Goal: Transaction & Acquisition: Purchase product/service

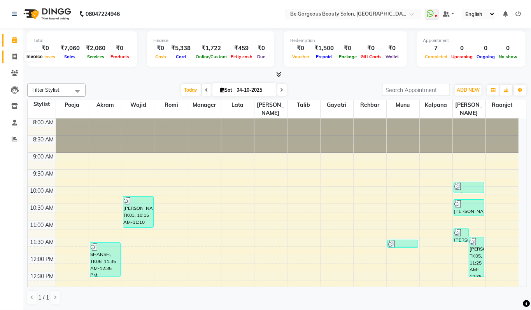
click at [11, 57] on span at bounding box center [15, 56] width 14 height 9
select select "service"
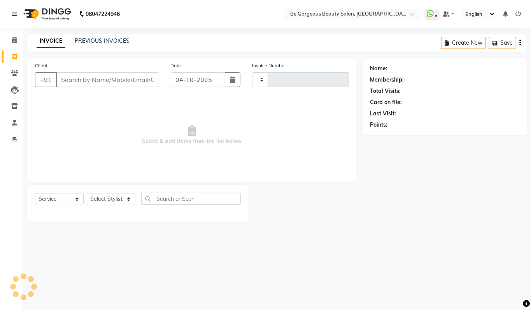
type input "5131"
select select "5405"
click at [102, 199] on select "Select Stylist" at bounding box center [111, 199] width 49 height 12
select select "90705"
click at [87, 193] on select "Select Stylist [PERSON_NAME] [PERSON_NAME] Manager Munu [PERSON_NAME] Rehbar [P…" at bounding box center [111, 199] width 49 height 12
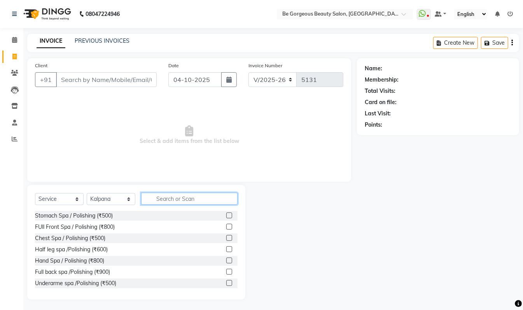
click at [175, 198] on input "text" at bounding box center [189, 199] width 96 height 12
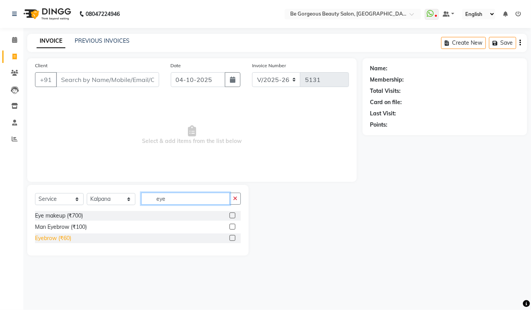
type input "eye"
click at [55, 241] on div "Eyebrow (₹60)" at bounding box center [53, 238] width 36 height 8
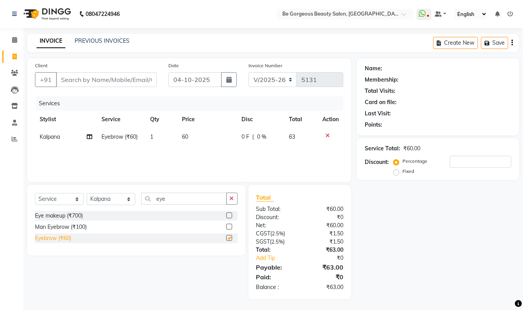
checkbox input "false"
click at [164, 200] on input "eye" at bounding box center [184, 199] width 86 height 12
click at [173, 195] on input "eye" at bounding box center [184, 199] width 86 height 12
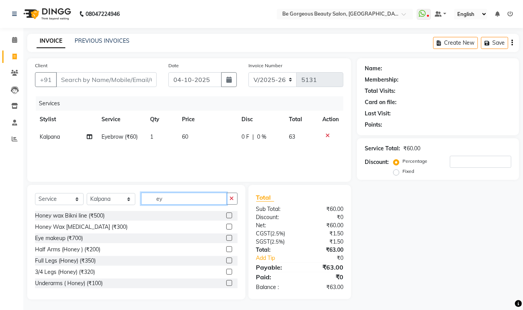
type input "e"
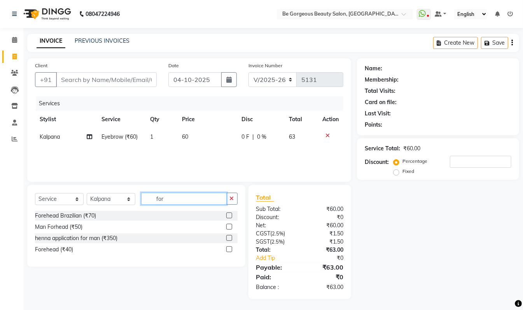
type input "for"
click at [229, 249] on label at bounding box center [229, 250] width 6 height 6
click at [229, 249] on input "checkbox" at bounding box center [228, 249] width 5 height 5
checkbox input "false"
click at [170, 200] on input "for" at bounding box center [184, 199] width 86 height 12
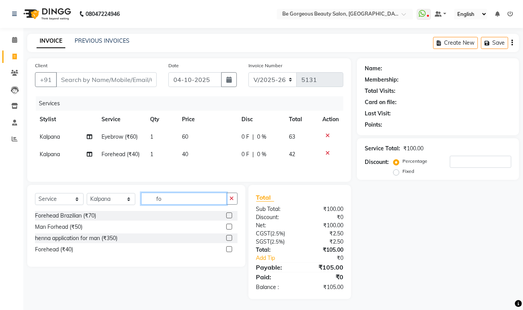
type input "f"
type input "upp"
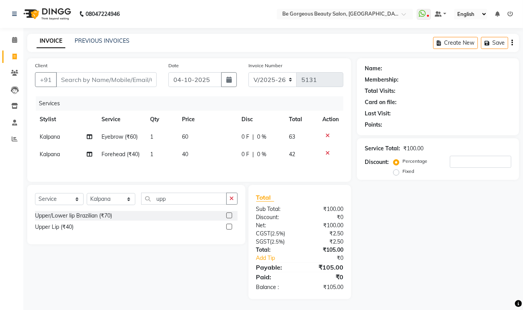
click at [227, 230] on label at bounding box center [229, 227] width 6 height 6
click at [227, 230] on input "checkbox" at bounding box center [228, 227] width 5 height 5
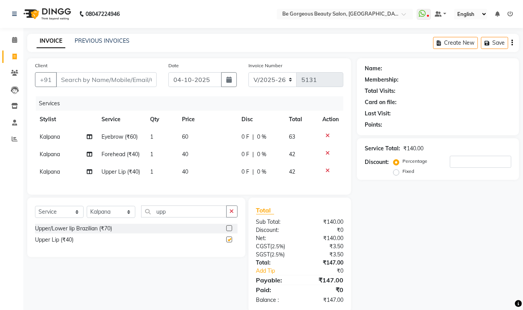
checkbox input "false"
click at [80, 80] on input "Client" at bounding box center [106, 79] width 101 height 15
type input "9"
type input "0"
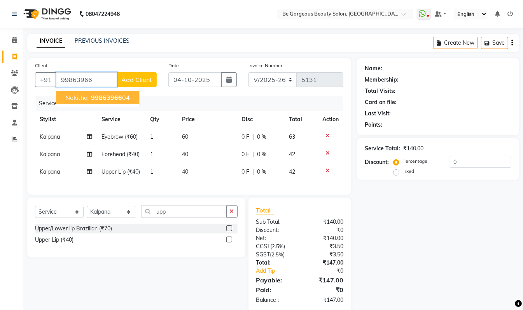
click at [123, 100] on ngb-highlight "99863966 04" at bounding box center [109, 98] width 40 height 8
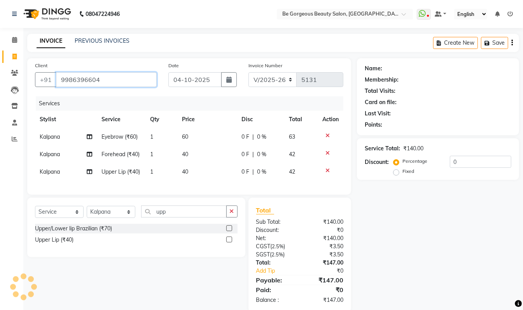
type input "9986396604"
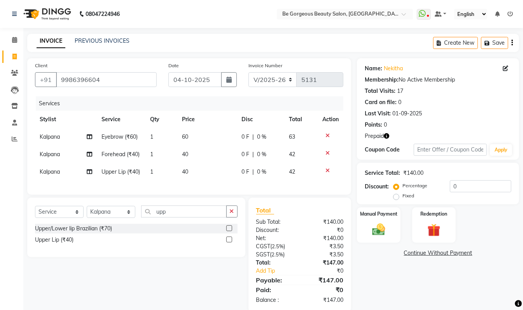
click at [387, 134] on icon "button" at bounding box center [386, 135] width 5 height 5
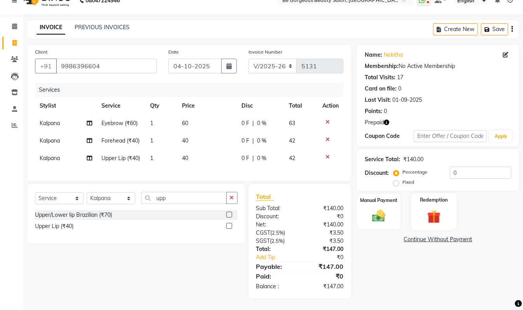
click at [413, 193] on div "Redemption" at bounding box center [433, 211] width 45 height 37
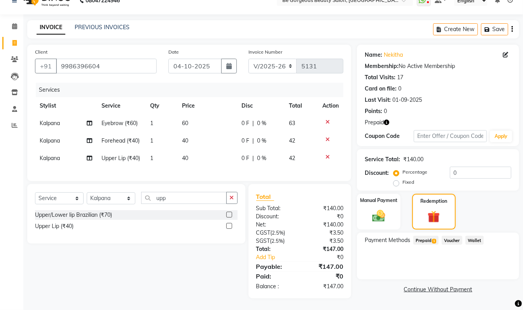
click at [424, 236] on span "Prepaid 1" at bounding box center [425, 240] width 25 height 9
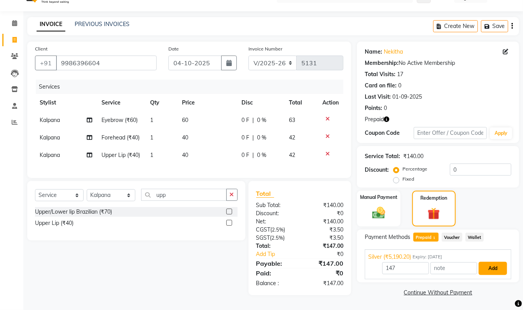
click at [497, 262] on button "Add" at bounding box center [493, 268] width 28 height 13
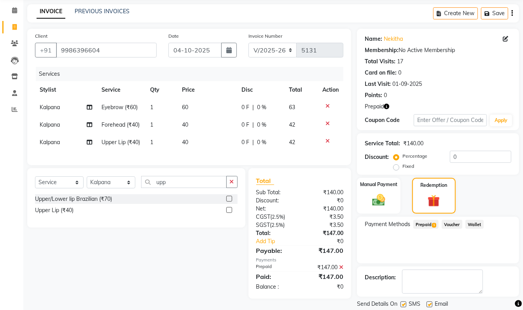
scroll to position [55, 0]
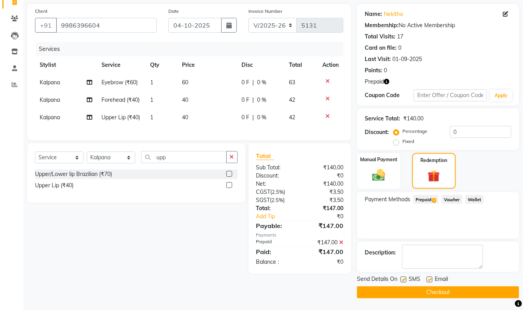
click at [485, 297] on button "Checkout" at bounding box center [438, 293] width 162 height 12
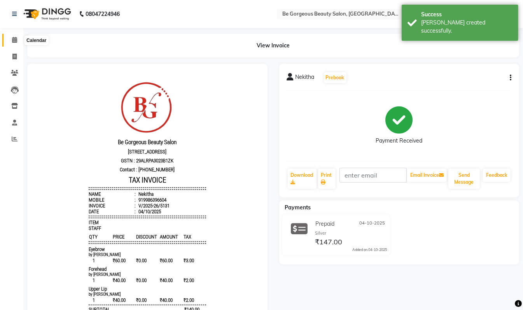
click at [13, 43] on icon at bounding box center [14, 40] width 5 height 6
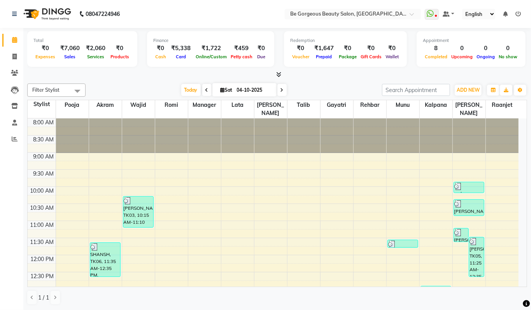
click at [278, 74] on icon at bounding box center [278, 75] width 5 height 6
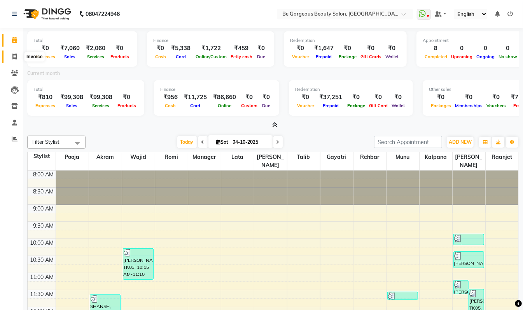
click at [12, 58] on icon at bounding box center [14, 57] width 4 height 6
select select "service"
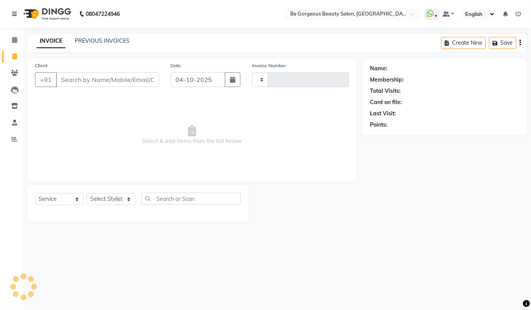
type input "5132"
select select "5405"
click at [16, 41] on icon at bounding box center [14, 40] width 5 height 6
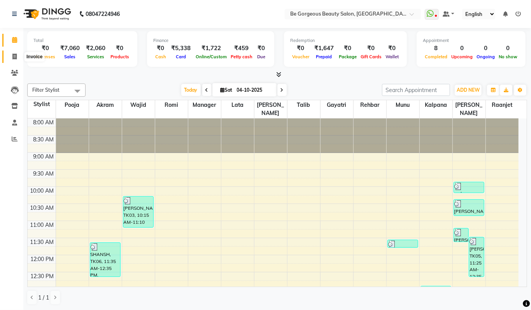
click at [16, 56] on icon at bounding box center [14, 57] width 4 height 6
select select "5405"
select select "service"
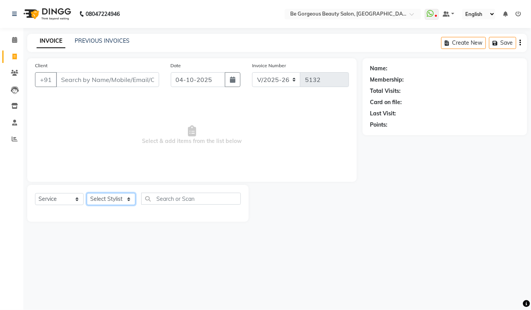
click at [114, 199] on select "Select Stylist [PERSON_NAME] [PERSON_NAME] Manager Munu [PERSON_NAME] Rehbar [P…" at bounding box center [111, 199] width 49 height 12
select select "83189"
click at [87, 193] on select "Select Stylist [PERSON_NAME] [PERSON_NAME] Manager Munu [PERSON_NAME] Rehbar [P…" at bounding box center [111, 199] width 49 height 12
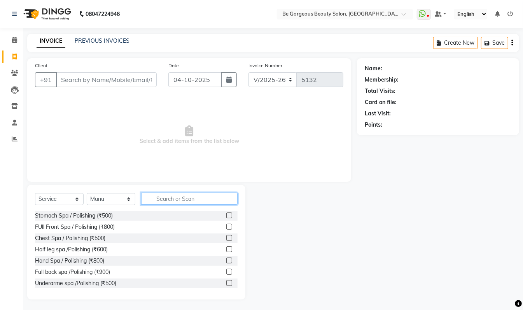
click at [175, 194] on input "text" at bounding box center [189, 199] width 96 height 12
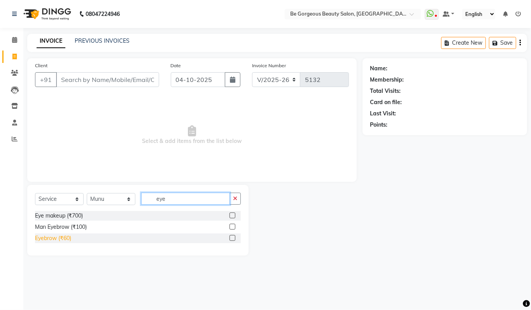
type input "eye"
click at [47, 237] on div "Eyebrow (₹60)" at bounding box center [53, 238] width 36 height 8
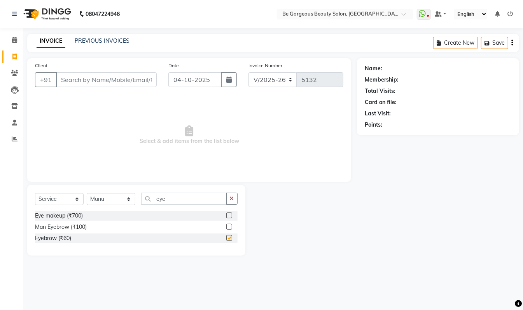
checkbox input "false"
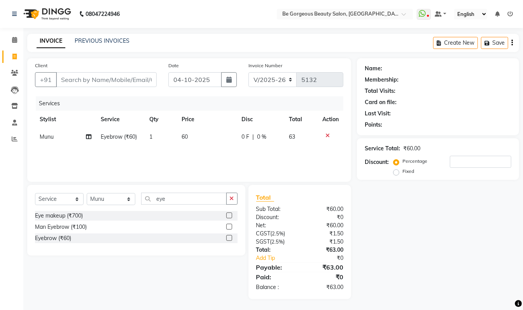
click at [193, 190] on div "Select Service Product Membership Package Voucher Prepaid Gift Card Select Styl…" at bounding box center [136, 220] width 218 height 71
click at [184, 199] on input "eye" at bounding box center [184, 199] width 86 height 12
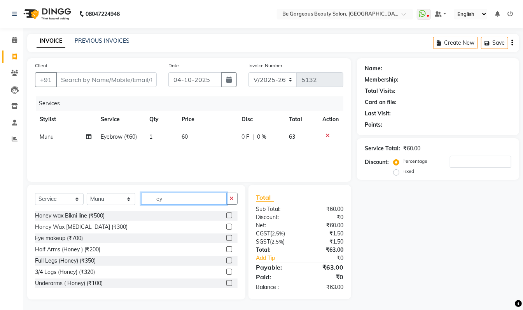
type input "e"
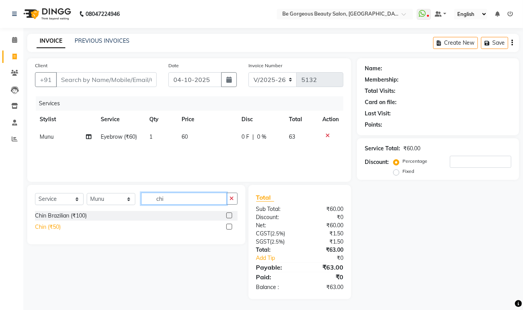
type input "chi"
click at [41, 228] on div "Chin (₹50)" at bounding box center [48, 227] width 26 height 8
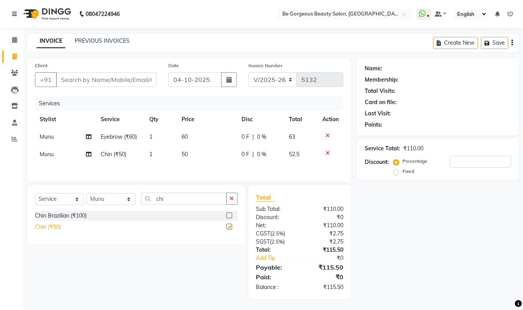
checkbox input "false"
click at [180, 193] on div "Select Service Product Membership Package Voucher Prepaid Gift Card Select Styl…" at bounding box center [136, 214] width 218 height 59
click at [175, 203] on input "chi" at bounding box center [184, 199] width 86 height 12
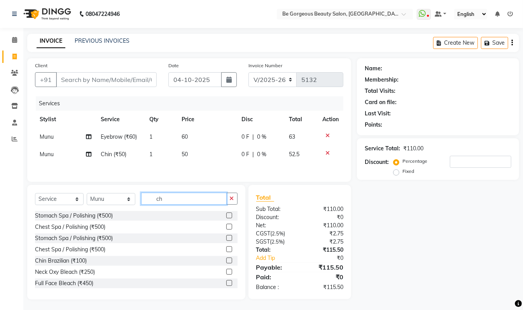
type input "c"
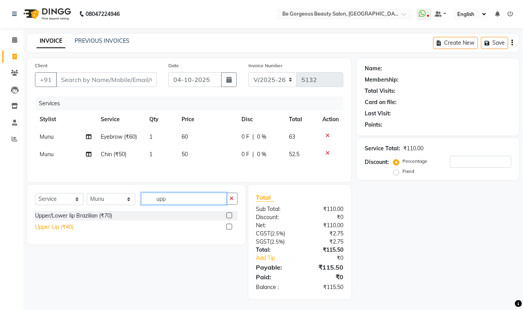
type input "upp"
click at [59, 231] on div "Upper Lip (₹40)" at bounding box center [54, 227] width 38 height 8
checkbox input "false"
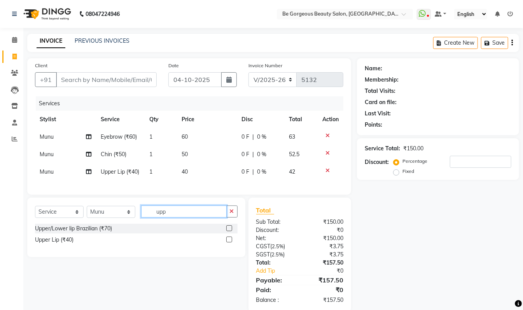
click at [178, 218] on input "upp" at bounding box center [184, 212] width 86 height 12
type input "u"
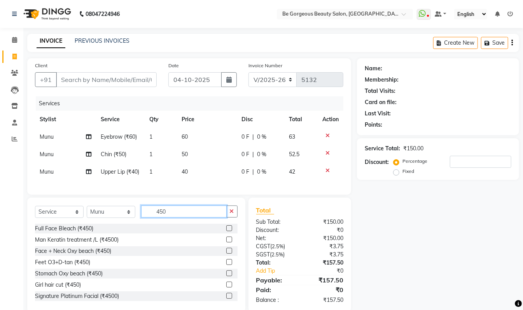
click at [173, 218] on input "450" at bounding box center [184, 212] width 86 height 12
type input "4"
type input "r"
type input "full ar"
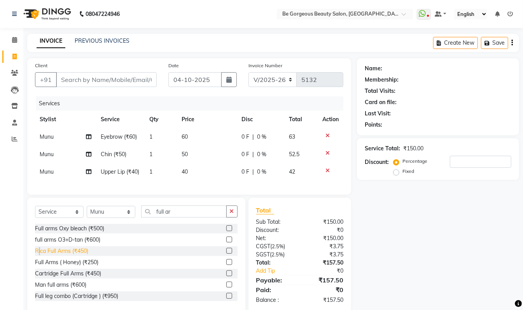
click at [40, 255] on div "Rica Full Arms (₹450)" at bounding box center [61, 251] width 53 height 8
checkbox input "false"
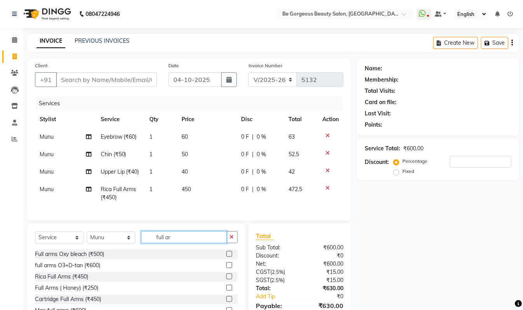
click at [179, 243] on input "full ar" at bounding box center [184, 237] width 86 height 12
type input "f"
type input "und"
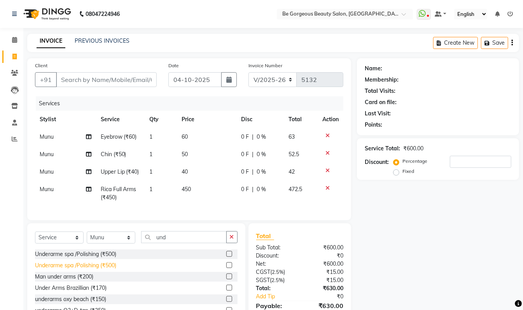
click at [63, 292] on div "Under Arms Brazillian (₹170)" at bounding box center [71, 288] width 72 height 8
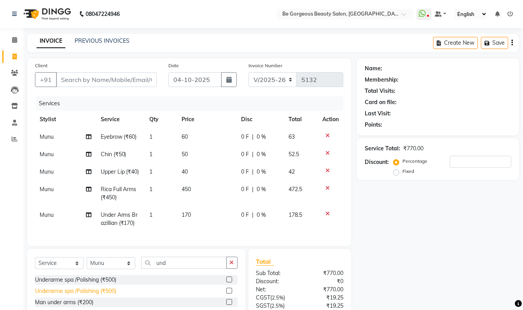
checkbox input "false"
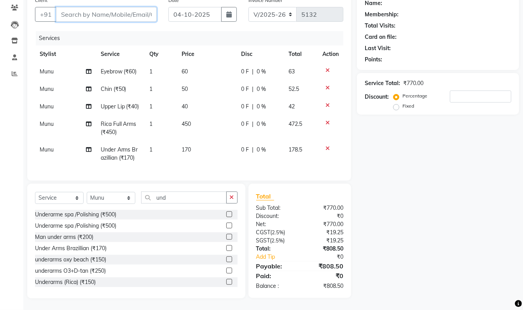
click at [148, 7] on input "Client" at bounding box center [106, 14] width 101 height 15
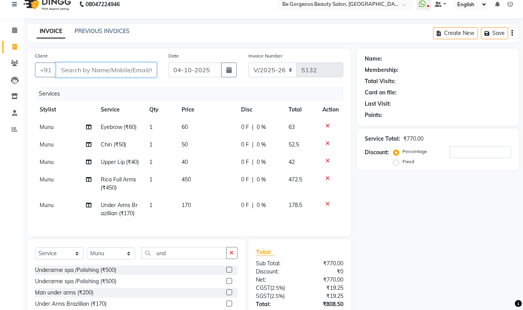
scroll to position [0, 0]
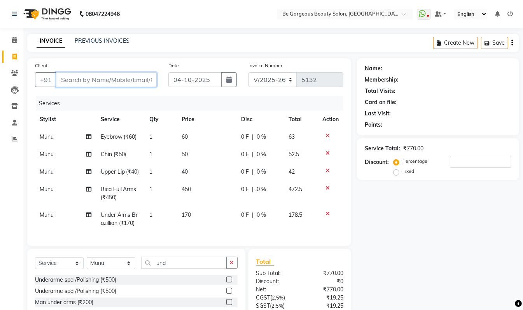
click at [137, 82] on input "Client" at bounding box center [106, 79] width 101 height 15
type input "9"
type input "0"
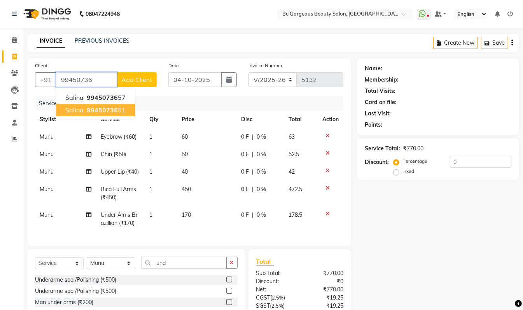
click at [87, 109] on span "99450736" at bounding box center [102, 110] width 31 height 8
type input "9945073651"
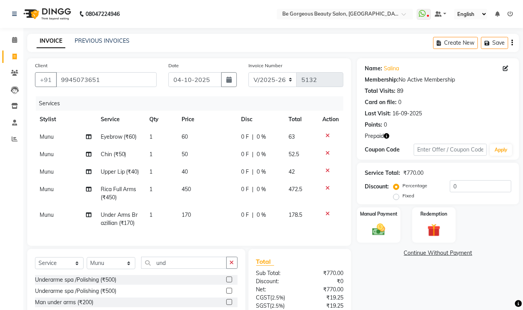
click at [388, 136] on icon "button" at bounding box center [386, 135] width 5 height 5
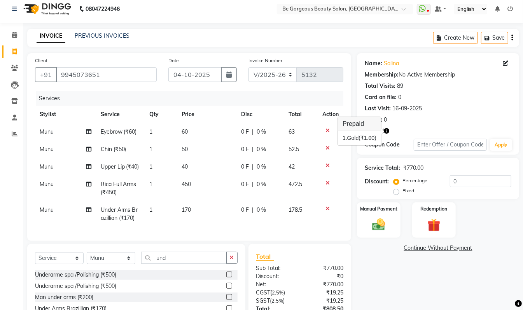
scroll to position [73, 0]
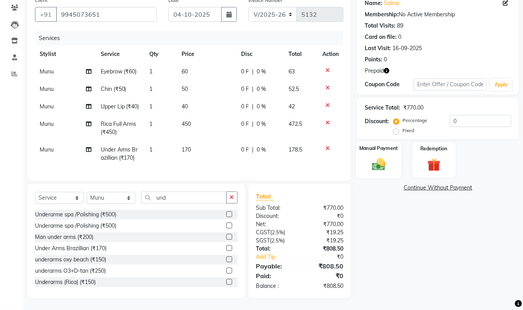
click at [380, 157] on img at bounding box center [379, 165] width 22 height 16
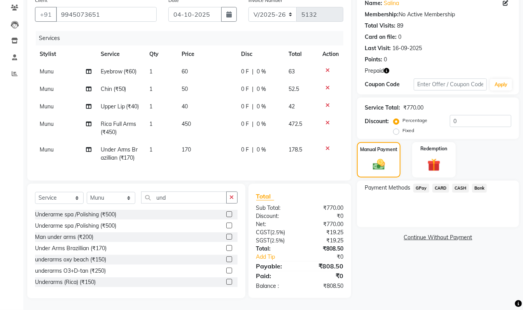
click at [425, 184] on span "GPay" at bounding box center [421, 188] width 16 height 9
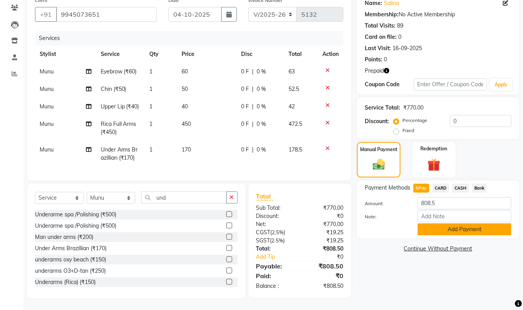
click at [437, 224] on button "Add Payment" at bounding box center [465, 230] width 94 height 12
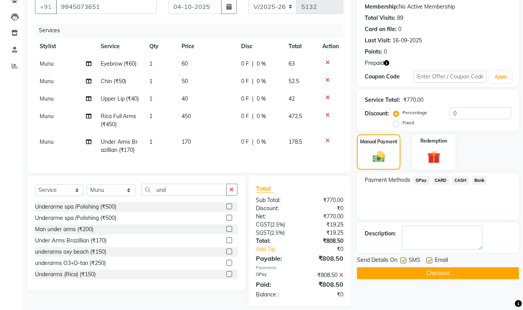
click at [487, 277] on button "Checkout" at bounding box center [438, 274] width 162 height 12
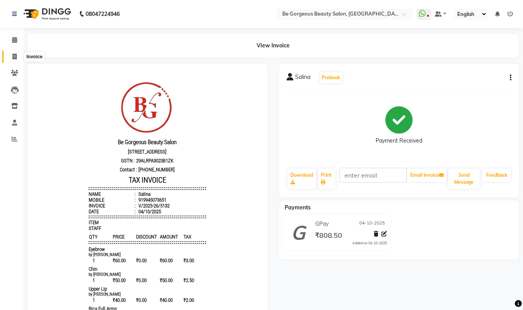
click at [13, 58] on icon at bounding box center [14, 57] width 4 height 6
select select "service"
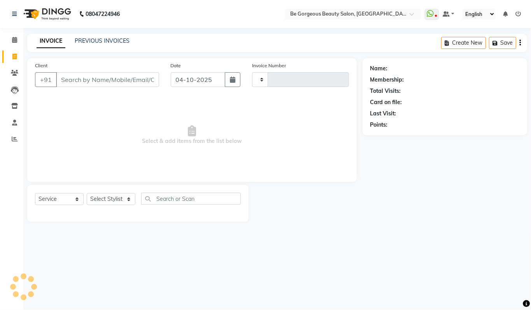
type input "5133"
select select "5405"
click at [106, 199] on select "Select Stylist" at bounding box center [111, 199] width 49 height 12
drag, startPoint x: 107, startPoint y: 201, endPoint x: 106, endPoint y: 197, distance: 4.7
click at [106, 198] on select "Select Stylist [PERSON_NAME] [PERSON_NAME] Manager Munu [PERSON_NAME] Rehbar [P…" at bounding box center [111, 199] width 49 height 12
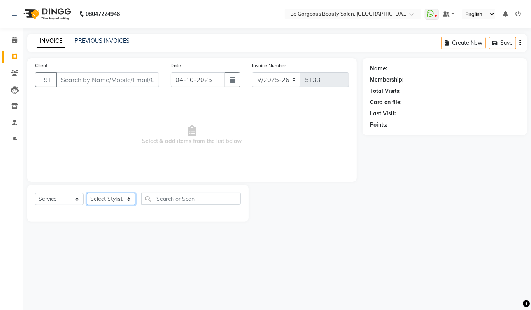
click at [106, 206] on div "Select Service Product Membership Package Voucher Prepaid Gift Card Select Styl…" at bounding box center [138, 202] width 206 height 18
select select "90706"
click at [87, 193] on select "Select Stylist [PERSON_NAME] [PERSON_NAME] Manager Munu [PERSON_NAME] Rehbar [P…" at bounding box center [111, 199] width 49 height 12
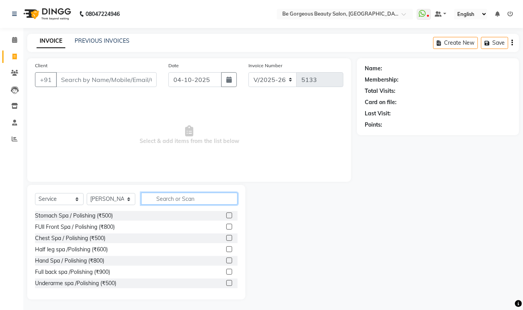
drag, startPoint x: 167, startPoint y: 199, endPoint x: 165, endPoint y: 194, distance: 4.9
click at [166, 196] on input "text" at bounding box center [189, 199] width 96 height 12
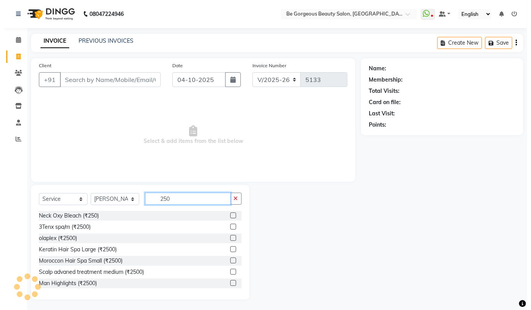
scroll to position [68, 0]
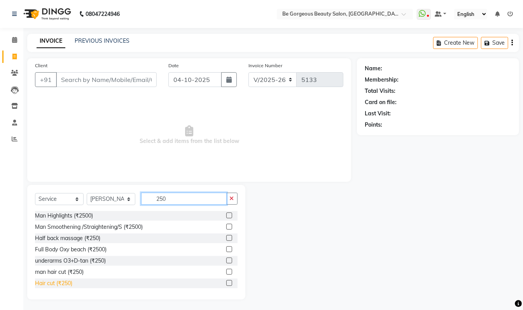
type input "250"
click at [44, 284] on div "Hair cut (₹250)" at bounding box center [53, 284] width 37 height 8
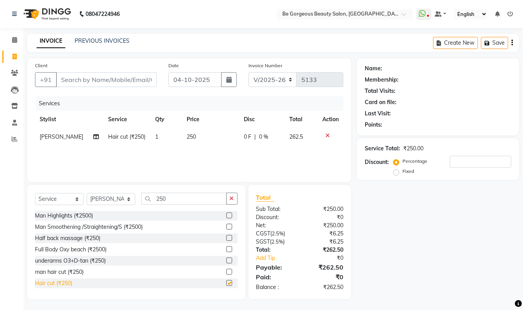
checkbox input "false"
click at [103, 82] on input "Client" at bounding box center [106, 79] width 101 height 15
type input "9"
type input "0"
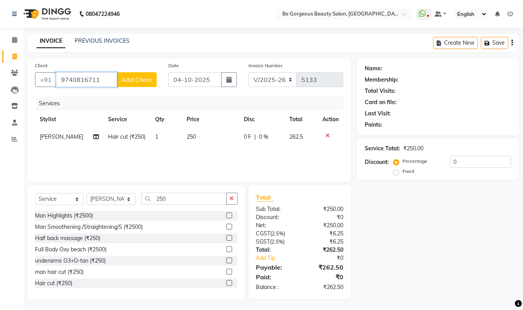
type input "9740816711"
click at [131, 77] on span "Add Client" at bounding box center [136, 80] width 31 height 8
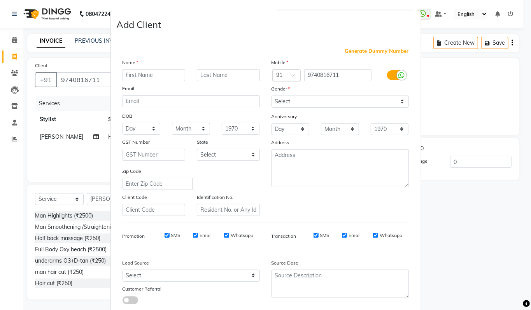
click at [149, 72] on input "text" at bounding box center [153, 75] width 63 height 12
type input "venu"
click at [280, 101] on select "Select [DEMOGRAPHIC_DATA] [DEMOGRAPHIC_DATA] Other Prefer Not To Say" at bounding box center [339, 102] width 137 height 12
select select "[DEMOGRAPHIC_DATA]"
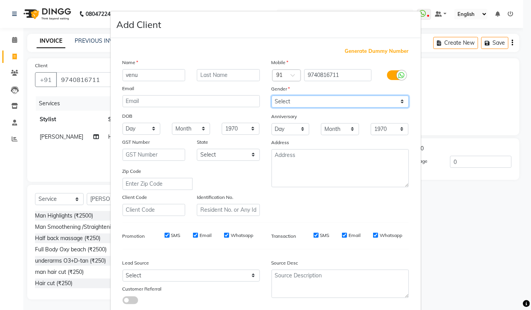
click at [271, 96] on select "Select [DEMOGRAPHIC_DATA] [DEMOGRAPHIC_DATA] Other Prefer Not To Say" at bounding box center [339, 102] width 137 height 12
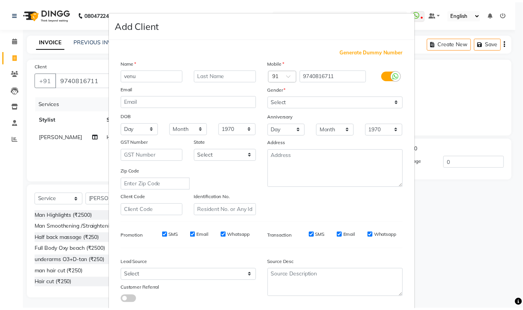
scroll to position [47, 0]
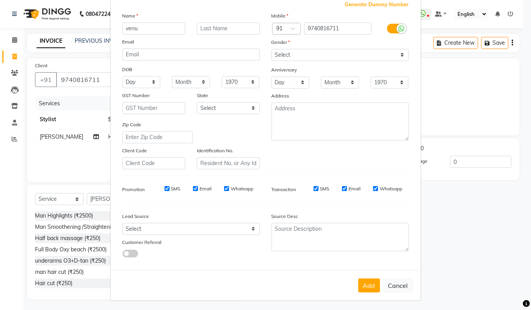
drag, startPoint x: 367, startPoint y: 282, endPoint x: 366, endPoint y: 268, distance: 14.8
click at [366, 270] on div "Add Cancel" at bounding box center [265, 285] width 310 height 31
click at [364, 280] on button "Add" at bounding box center [369, 286] width 22 height 14
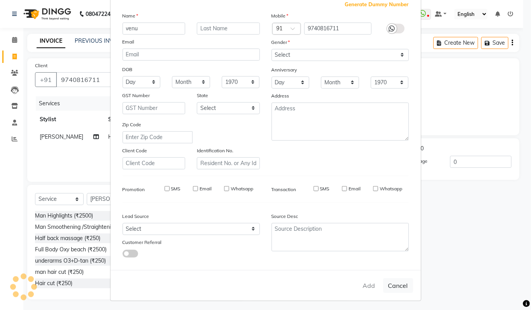
select select
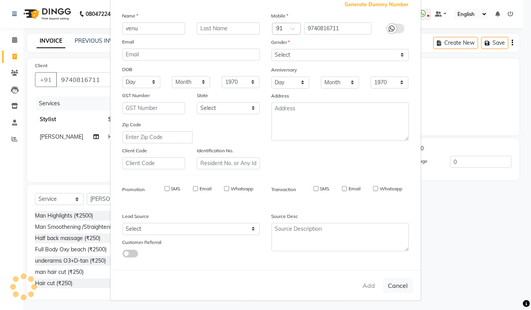
select select
checkbox input "false"
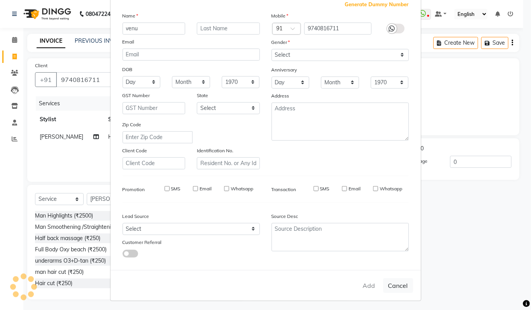
checkbox input "false"
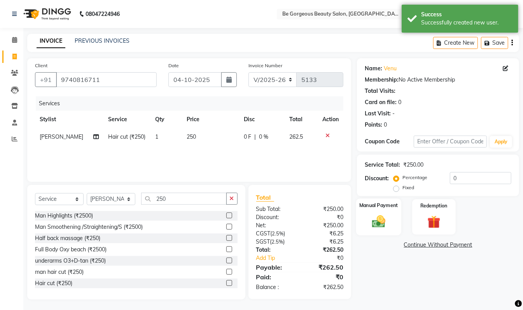
click at [373, 211] on div "Manual Payment" at bounding box center [378, 217] width 45 height 37
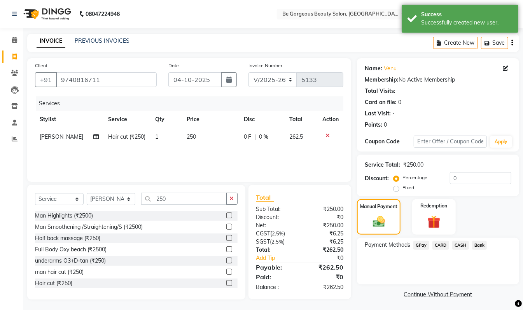
click at [419, 245] on span "GPay" at bounding box center [421, 245] width 16 height 9
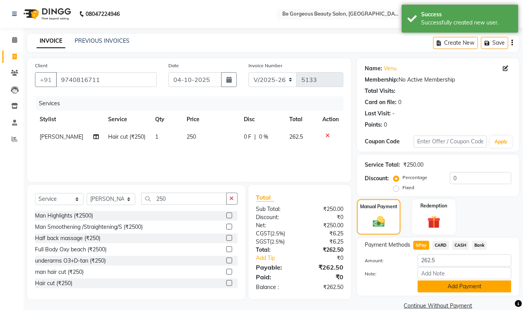
click at [453, 287] on button "Add Payment" at bounding box center [465, 287] width 94 height 12
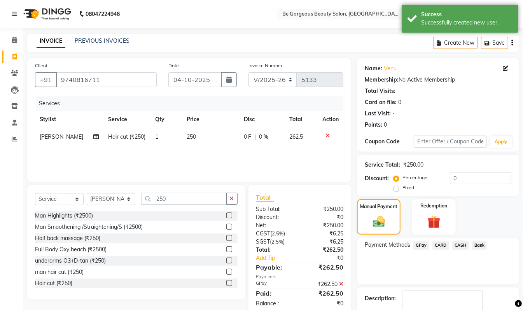
scroll to position [46, 0]
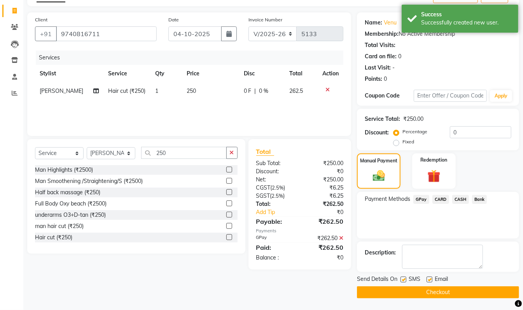
click at [450, 291] on button "Checkout" at bounding box center [438, 293] width 162 height 12
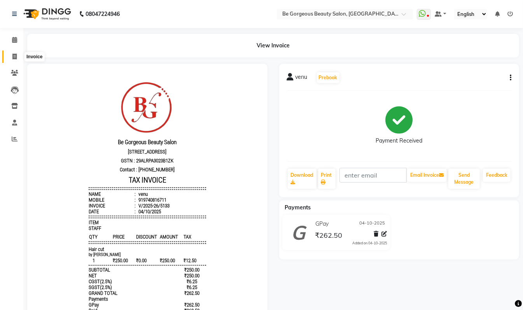
click at [15, 56] on icon at bounding box center [14, 57] width 4 height 6
select select "5405"
select select "service"
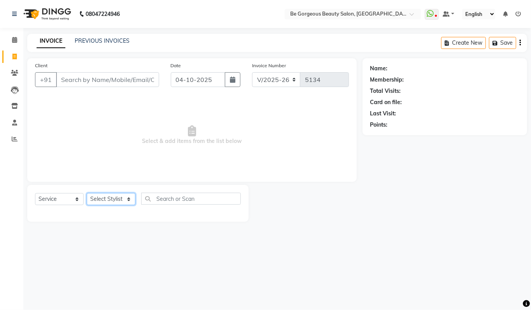
click at [99, 198] on select "Select Stylist [PERSON_NAME] [PERSON_NAME] Manager Munu [PERSON_NAME] Rehbar [P…" at bounding box center [111, 199] width 49 height 12
select select "90707"
click at [87, 193] on select "Select Stylist [PERSON_NAME] [PERSON_NAME] Manager Munu [PERSON_NAME] Rehbar [P…" at bounding box center [111, 199] width 49 height 12
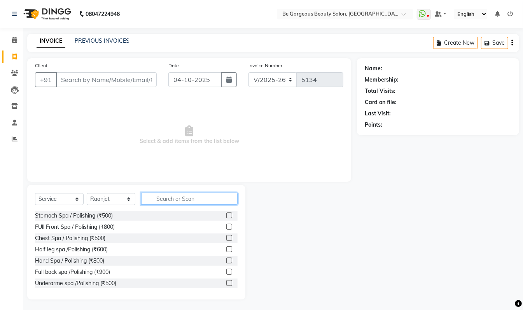
click at [176, 200] on input "text" at bounding box center [189, 199] width 96 height 12
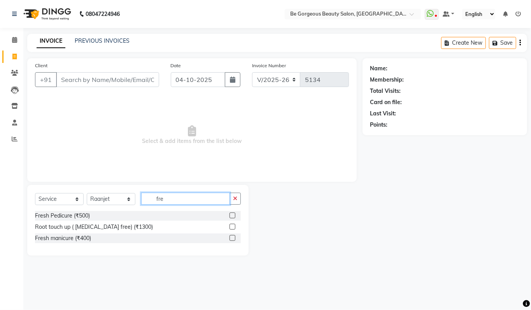
type input "fre"
click at [233, 215] on label at bounding box center [232, 216] width 6 height 6
click at [233, 215] on input "checkbox" at bounding box center [231, 215] width 5 height 5
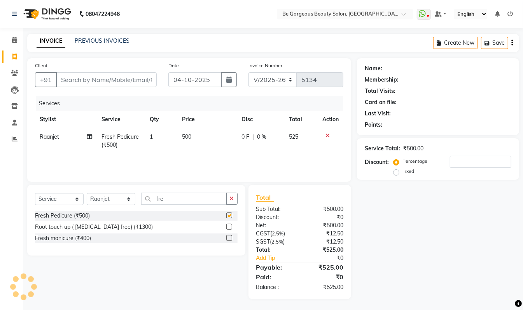
checkbox input "false"
click at [110, 201] on select "Select Stylist [PERSON_NAME] [PERSON_NAME] Manager Munu [PERSON_NAME] Rehbar [P…" at bounding box center [111, 199] width 49 height 12
select select "83188"
click at [87, 193] on select "Select Stylist [PERSON_NAME] [PERSON_NAME] Manager Munu [PERSON_NAME] Rehbar [P…" at bounding box center [111, 199] width 49 height 12
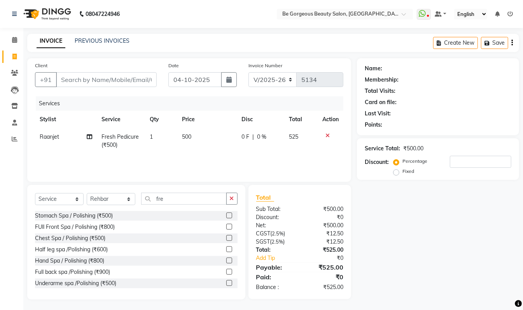
click at [327, 136] on icon at bounding box center [327, 135] width 4 height 5
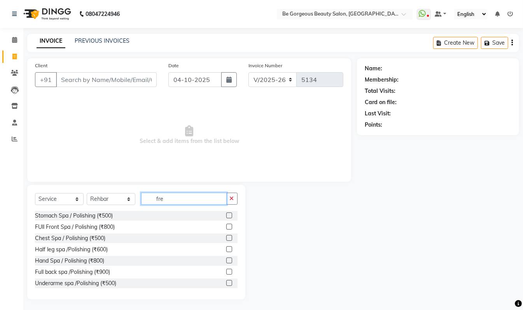
click at [182, 201] on input "fre" at bounding box center [184, 199] width 86 height 12
type input "f"
type input "man cu"
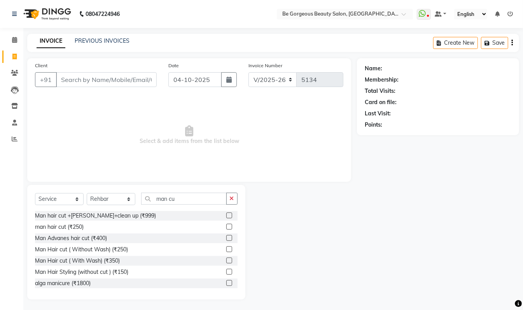
click at [226, 260] on label at bounding box center [229, 261] width 6 height 6
click at [226, 260] on input "checkbox" at bounding box center [228, 261] width 5 height 5
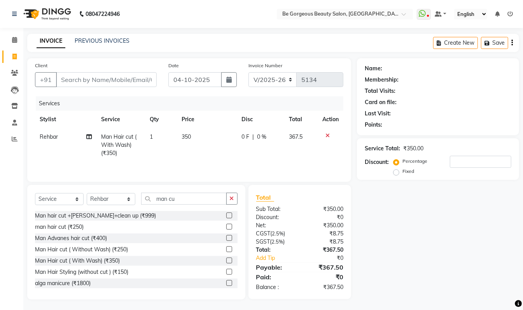
click at [226, 262] on label at bounding box center [229, 261] width 6 height 6
click at [226, 262] on input "checkbox" at bounding box center [228, 261] width 5 height 5
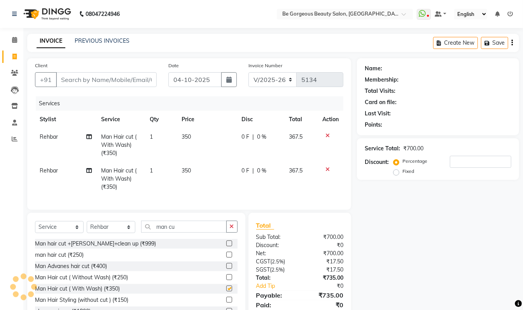
checkbox input "false"
click at [183, 233] on input "man cu" at bounding box center [184, 227] width 86 height 12
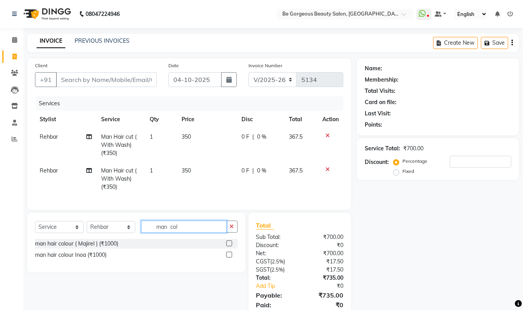
type input "man col"
click at [227, 247] on label at bounding box center [229, 244] width 6 height 6
click at [227, 247] on input "checkbox" at bounding box center [228, 243] width 5 height 5
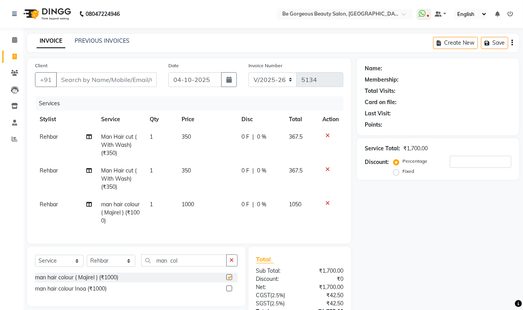
checkbox input "false"
click at [186, 267] on input "man col" at bounding box center [184, 261] width 86 height 12
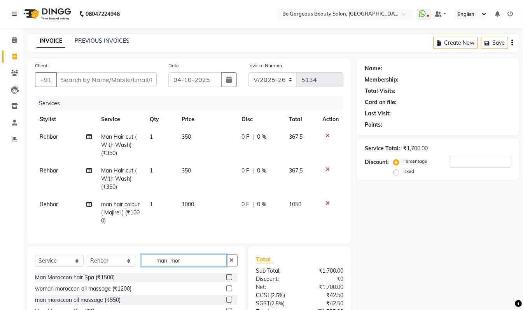
type input "man mor"
click at [229, 280] on label at bounding box center [229, 278] width 6 height 6
click at [229, 280] on input "checkbox" at bounding box center [228, 277] width 5 height 5
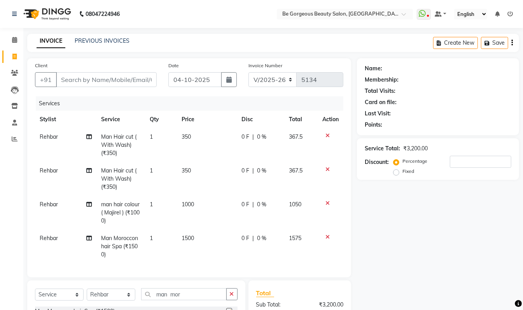
checkbox input "false"
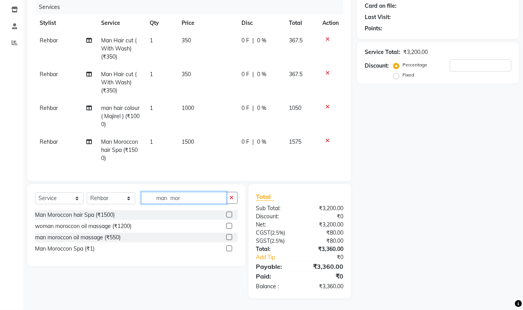
click at [182, 195] on input "man mor" at bounding box center [184, 198] width 86 height 12
type input "m"
type input "fre"
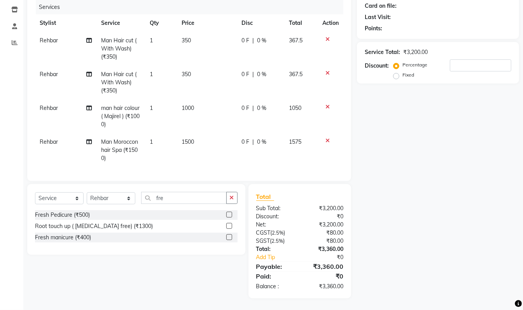
click at [229, 216] on label at bounding box center [229, 215] width 6 height 6
click at [229, 216] on input "checkbox" at bounding box center [228, 215] width 5 height 5
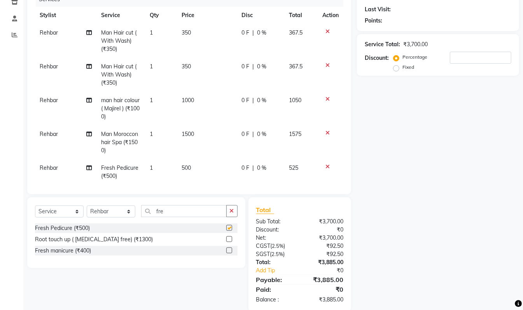
checkbox input "false"
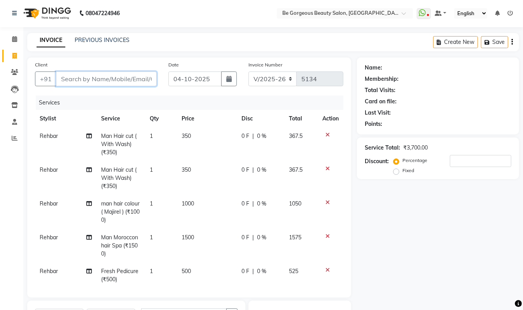
click at [80, 76] on input "Client" at bounding box center [106, 79] width 101 height 15
type input "9"
type input "0"
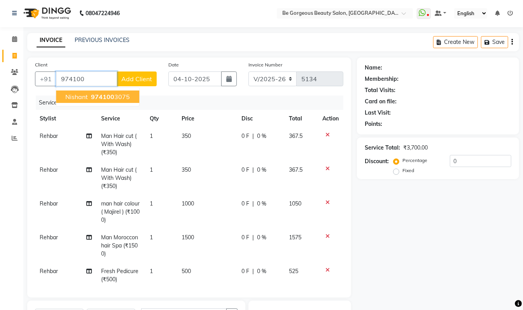
click at [125, 93] on ngb-highlight "974100 3075" at bounding box center [109, 97] width 40 height 8
type input "9741003075"
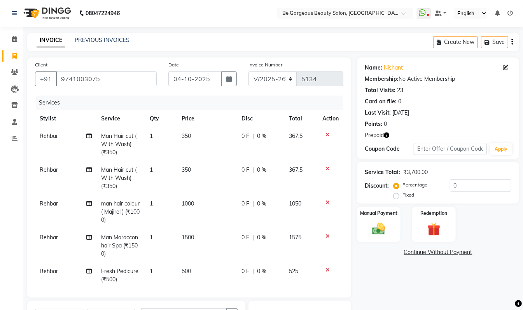
click at [387, 136] on icon "button" at bounding box center [386, 135] width 5 height 5
click at [464, 120] on div "Points: 0" at bounding box center [438, 124] width 147 height 8
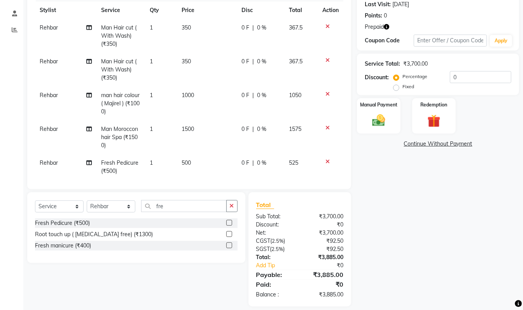
scroll to position [117, 0]
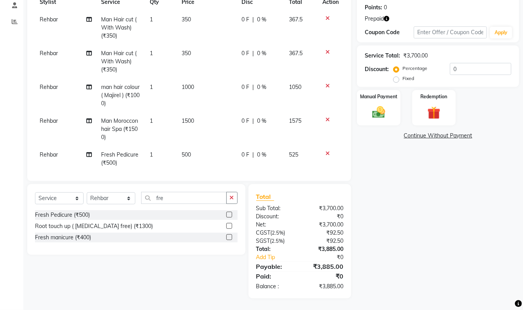
click at [387, 19] on icon "button" at bounding box center [386, 18] width 5 height 5
click at [427, 110] on img at bounding box center [434, 113] width 22 height 17
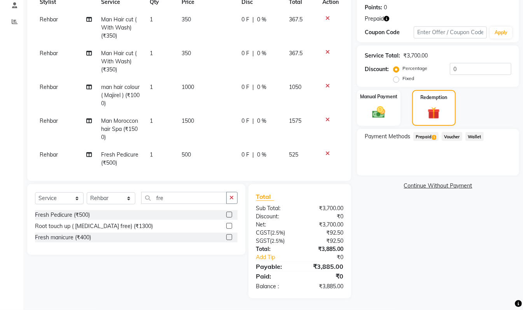
click at [426, 138] on span "Prepaid 1" at bounding box center [425, 136] width 25 height 9
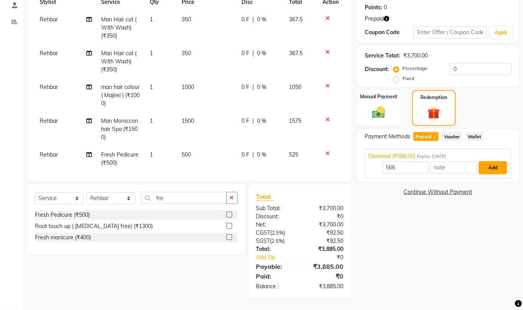
click at [488, 169] on button "Add" at bounding box center [493, 167] width 28 height 13
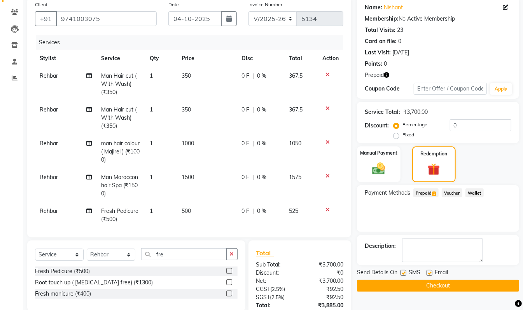
scroll to position [19, 0]
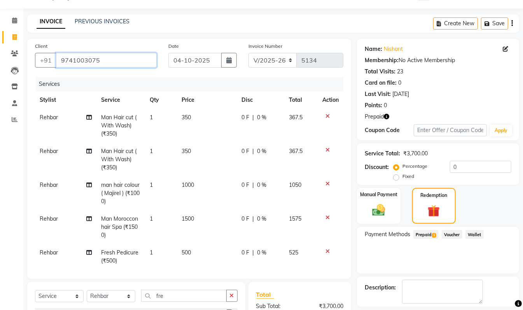
drag, startPoint x: 101, startPoint y: 58, endPoint x: 63, endPoint y: 54, distance: 39.0
click at [63, 54] on input "9741003075" at bounding box center [106, 60] width 101 height 15
paste input "9741003075"
type input "9741003075"
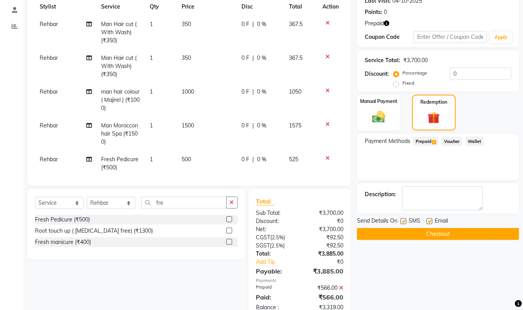
click at [426, 139] on span "Prepaid 2" at bounding box center [425, 141] width 25 height 9
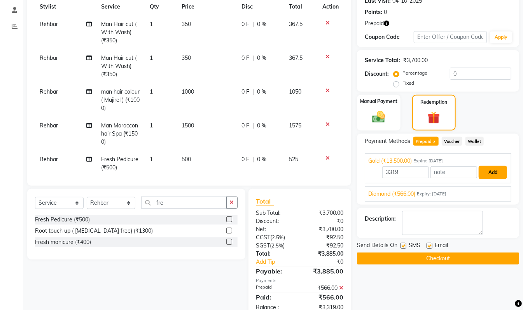
click at [498, 173] on button "Add" at bounding box center [493, 172] width 28 height 13
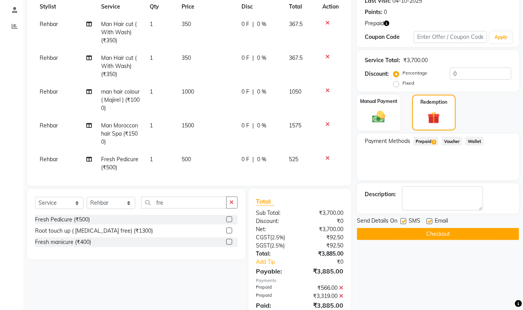
click at [450, 234] on button "Checkout" at bounding box center [438, 234] width 162 height 12
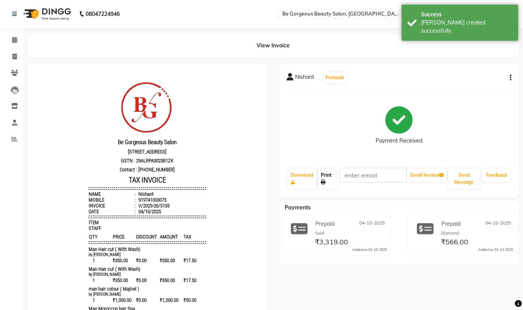
click at [333, 179] on link "Print" at bounding box center [327, 179] width 18 height 20
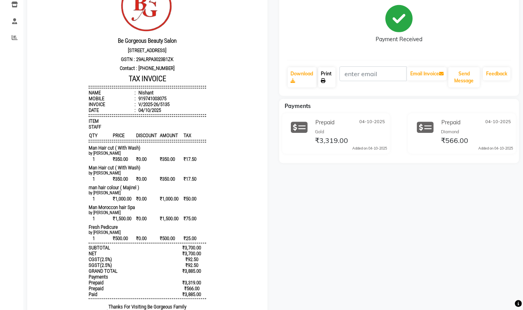
scroll to position [27, 0]
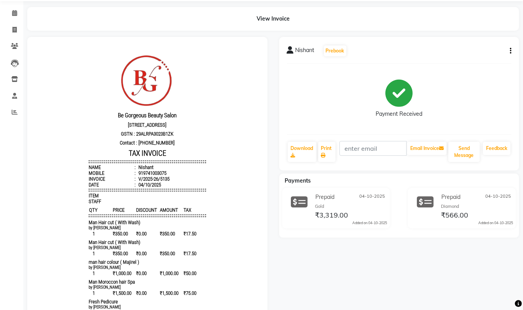
click at [511, 51] on icon "button" at bounding box center [511, 51] width 2 height 0
click at [462, 46] on div "Edit Item Staff" at bounding box center [471, 46] width 53 height 10
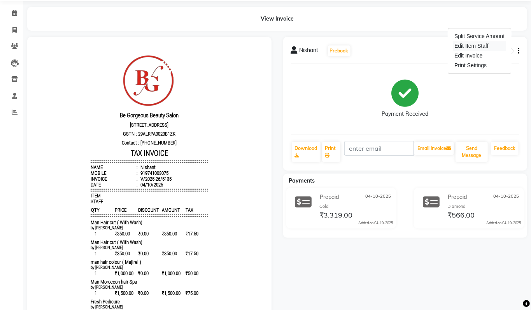
select select "83188"
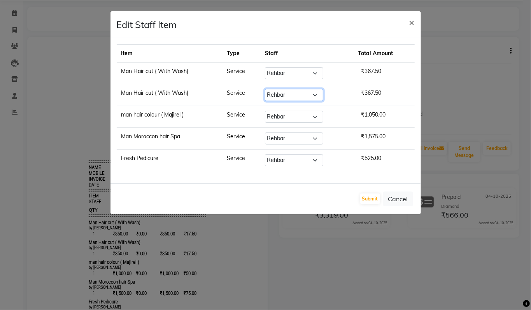
click at [288, 94] on select "Select [PERSON_NAME] [PERSON_NAME] Manager Munu [PERSON_NAME] Rehbar [PERSON_NA…" at bounding box center [294, 95] width 58 height 12
select select "36204"
click at [265, 90] on select "Select [PERSON_NAME] [PERSON_NAME] Manager Munu [PERSON_NAME] Rehbar [PERSON_NA…" at bounding box center [294, 95] width 58 height 12
click at [274, 120] on select "Select [PERSON_NAME] [PERSON_NAME] Manager Munu [PERSON_NAME] Rehbar [PERSON_NA…" at bounding box center [294, 117] width 58 height 12
select select "36204"
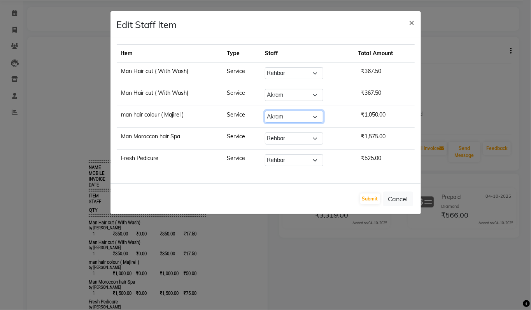
click at [265, 112] on select "Select [PERSON_NAME] [PERSON_NAME] Manager Munu [PERSON_NAME] Rehbar [PERSON_NA…" at bounding box center [294, 117] width 58 height 12
click at [281, 140] on select "Select [PERSON_NAME] [PERSON_NAME] Manager Munu [PERSON_NAME] Rehbar [PERSON_NA…" at bounding box center [294, 139] width 58 height 12
select select "36204"
click at [265, 134] on select "Select [PERSON_NAME] [PERSON_NAME] Manager Munu [PERSON_NAME] Rehbar [PERSON_NA…" at bounding box center [294, 139] width 58 height 12
click at [280, 163] on select "Select [PERSON_NAME] [PERSON_NAME] Manager Munu [PERSON_NAME] Rehbar [PERSON_NA…" at bounding box center [294, 160] width 58 height 12
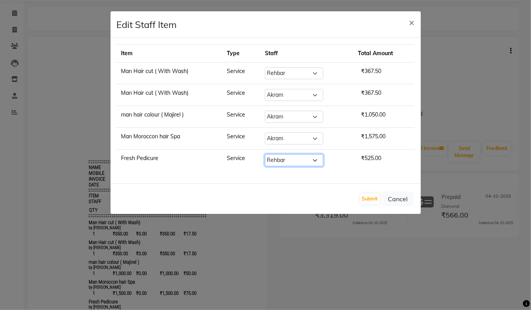
select select "36200"
click at [265, 156] on select "Select [PERSON_NAME] [PERSON_NAME] Manager Munu [PERSON_NAME] Rehbar [PERSON_NA…" at bounding box center [294, 160] width 58 height 12
click at [369, 203] on button "Submit" at bounding box center [370, 199] width 20 height 11
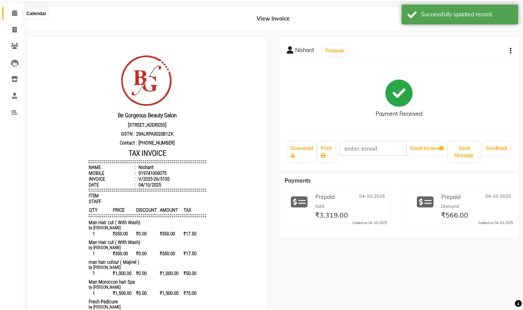
click at [11, 13] on span at bounding box center [15, 13] width 14 height 9
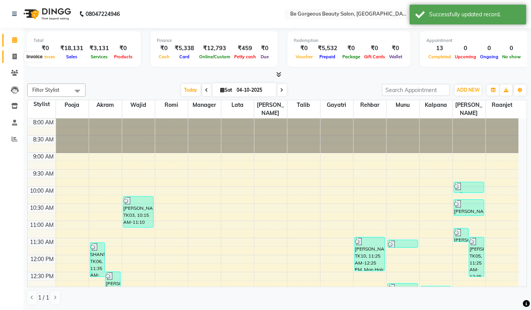
click at [11, 58] on span at bounding box center [15, 56] width 14 height 9
select select "service"
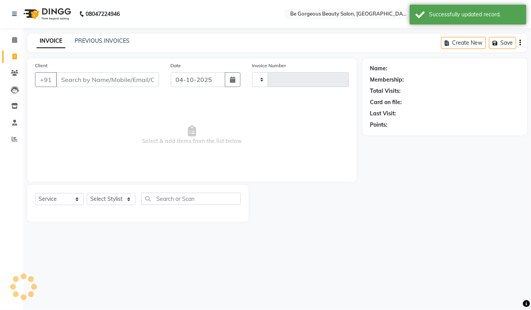
type input "5136"
select select "5405"
click at [15, 41] on icon at bounding box center [14, 40] width 5 height 6
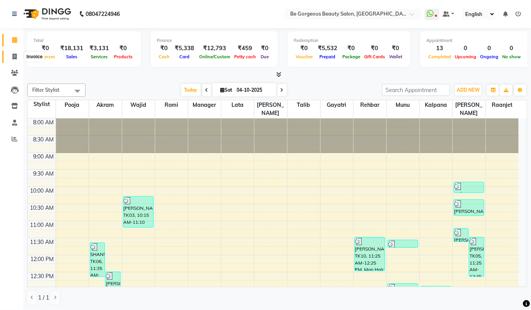
click at [16, 58] on icon at bounding box center [14, 57] width 4 height 6
select select "5405"
select select "service"
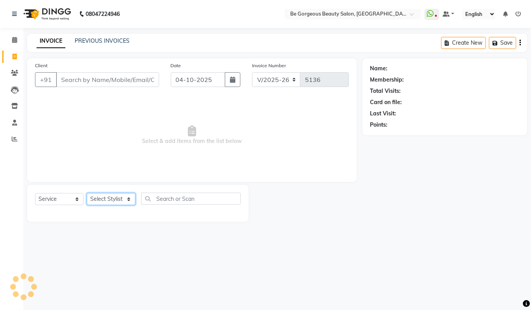
click at [103, 196] on select "Select Stylist" at bounding box center [111, 199] width 49 height 12
select select "36207"
click at [87, 193] on select "Select Stylist [PERSON_NAME] [PERSON_NAME] Manager Munu [PERSON_NAME] Rehbar [P…" at bounding box center [111, 199] width 49 height 12
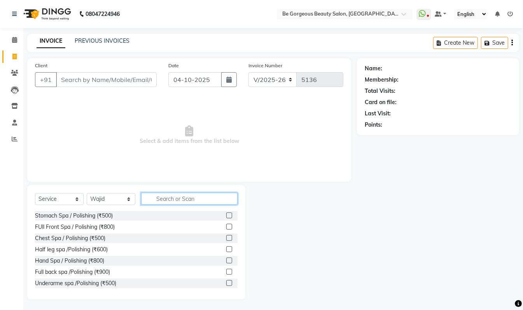
click at [165, 197] on input "text" at bounding box center [189, 199] width 96 height 12
type input "man cu"
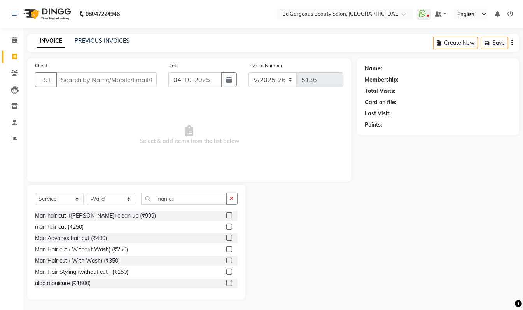
click at [226, 227] on label at bounding box center [229, 227] width 6 height 6
click at [226, 227] on input "checkbox" at bounding box center [228, 227] width 5 height 5
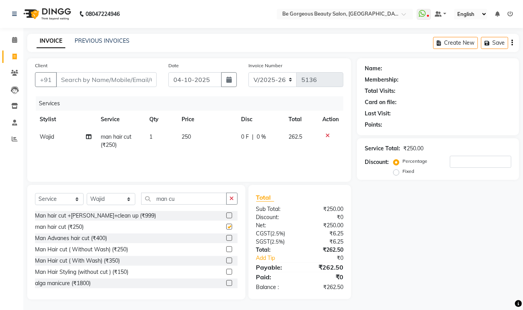
checkbox input "false"
click at [66, 78] on input "Client" at bounding box center [106, 79] width 101 height 15
type input "9"
type input "0"
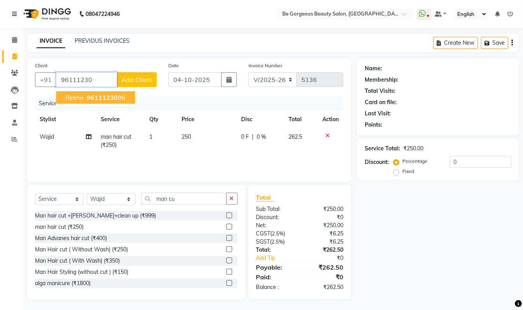
click at [102, 98] on span "96111230" at bounding box center [102, 98] width 31 height 8
type input "9611123086"
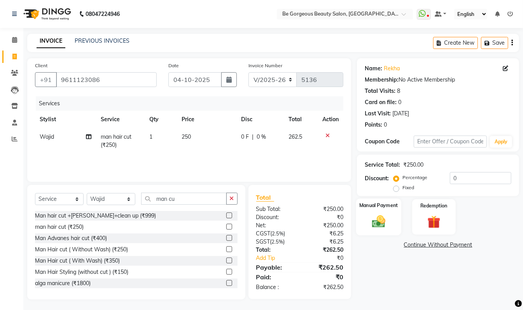
click at [391, 214] on div "Manual Payment" at bounding box center [378, 217] width 45 height 37
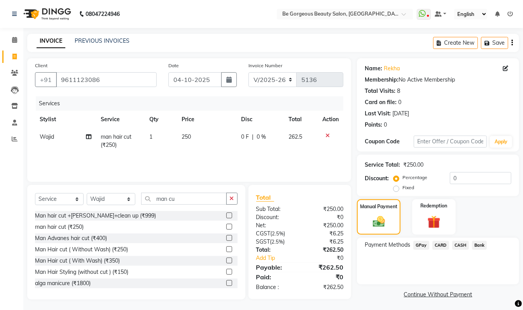
click at [419, 246] on span "GPay" at bounding box center [421, 245] width 16 height 9
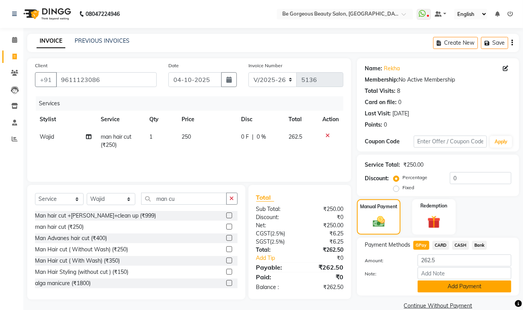
click at [470, 285] on button "Add Payment" at bounding box center [465, 287] width 94 height 12
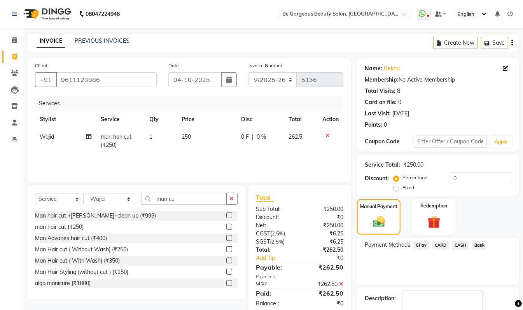
scroll to position [46, 0]
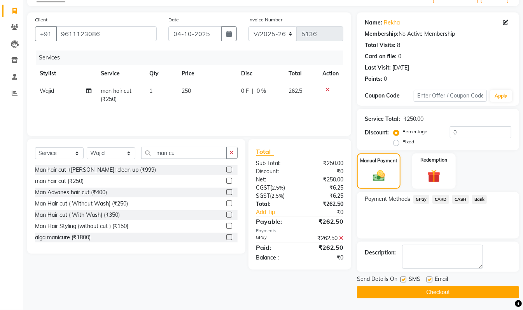
click at [499, 293] on button "Checkout" at bounding box center [438, 293] width 162 height 12
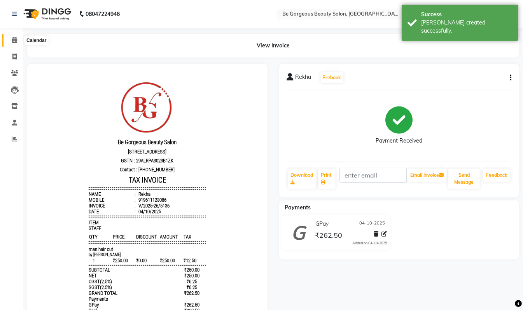
click at [12, 40] on icon at bounding box center [14, 40] width 5 height 6
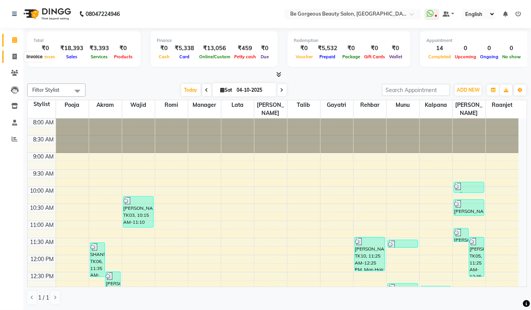
click at [10, 58] on span at bounding box center [15, 56] width 14 height 9
select select "5405"
select select "service"
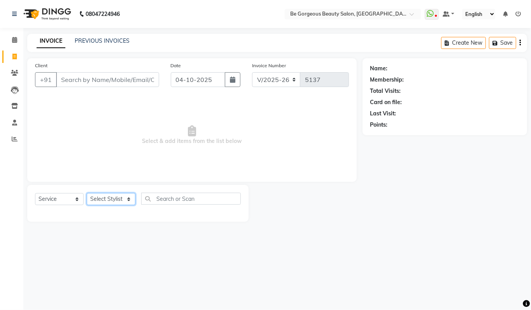
click at [97, 196] on select "Select Stylist [PERSON_NAME] [PERSON_NAME] Manager Munu [PERSON_NAME] Rehbar [P…" at bounding box center [111, 199] width 49 height 12
select select "90706"
click at [87, 193] on select "Select Stylist [PERSON_NAME] [PERSON_NAME] Manager Munu [PERSON_NAME] Rehbar [P…" at bounding box center [111, 199] width 49 height 12
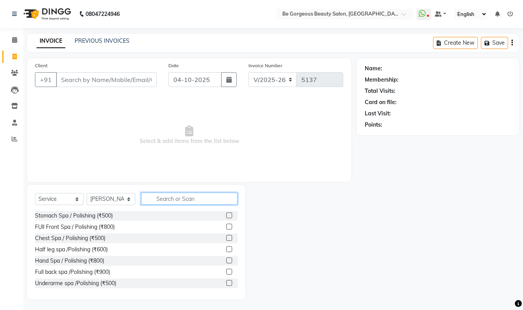
click at [171, 198] on input "text" at bounding box center [189, 199] width 96 height 12
type input "man cu"
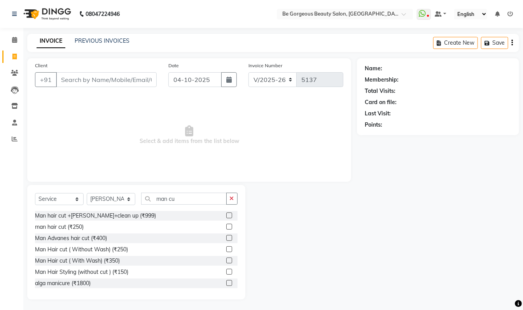
click at [226, 229] on label at bounding box center [229, 227] width 6 height 6
click at [226, 229] on input "checkbox" at bounding box center [228, 227] width 5 height 5
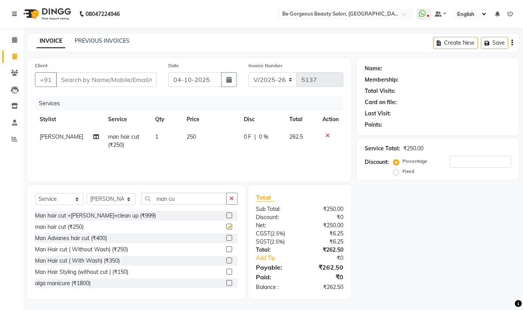
checkbox input "false"
click at [181, 199] on input "man cu" at bounding box center [184, 199] width 86 height 12
type input "m"
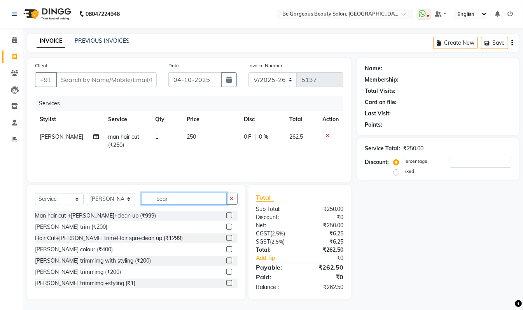
type input "bear"
click at [226, 227] on label at bounding box center [229, 227] width 6 height 6
click at [226, 227] on input "checkbox" at bounding box center [228, 227] width 5 height 5
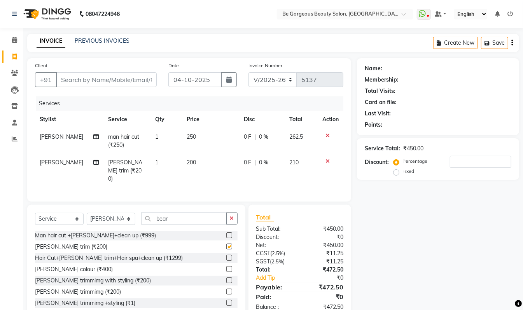
checkbox input "false"
click at [70, 77] on input "Client" at bounding box center [106, 79] width 101 height 15
type input "9"
type input "0"
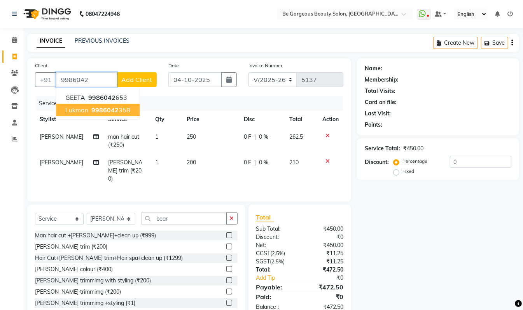
click at [115, 111] on span "9986042" at bounding box center [104, 110] width 27 height 8
type input "9986042358"
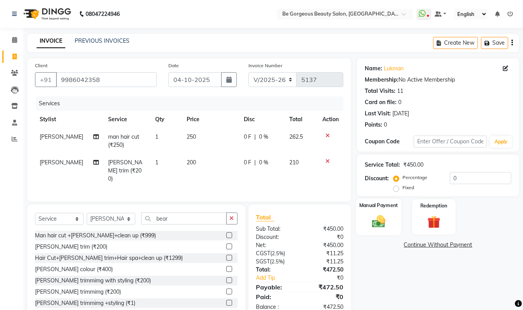
click at [391, 208] on label "Manual Payment" at bounding box center [378, 205] width 39 height 7
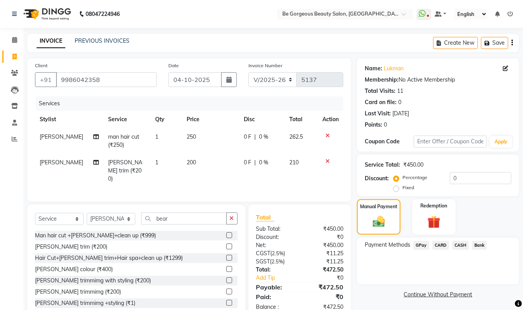
click at [421, 243] on span "GPay" at bounding box center [421, 245] width 16 height 9
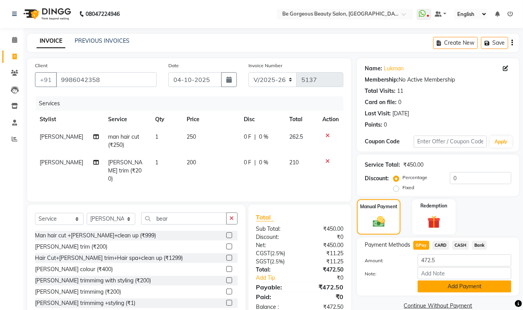
click at [475, 285] on button "Add Payment" at bounding box center [465, 287] width 94 height 12
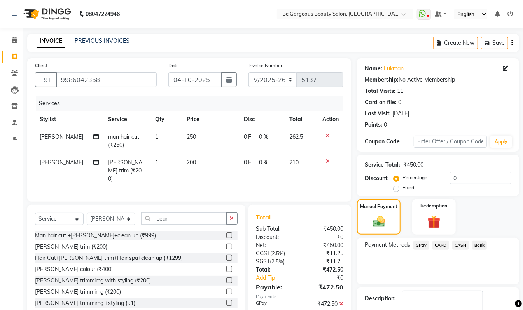
scroll to position [46, 0]
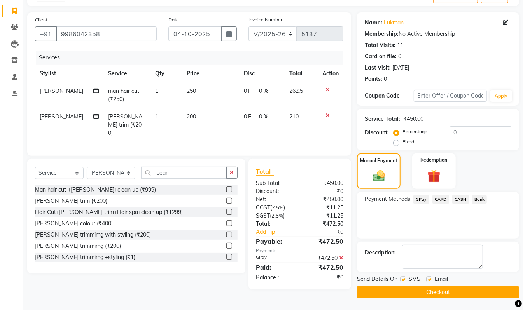
click at [473, 296] on button "Checkout" at bounding box center [438, 293] width 162 height 12
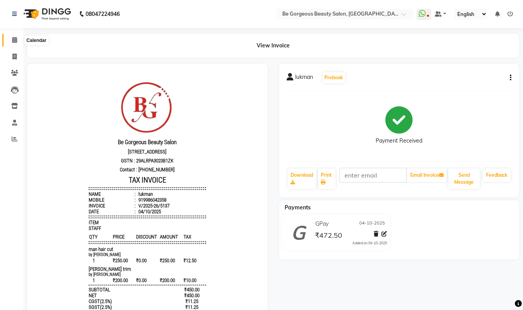
click at [12, 40] on icon at bounding box center [14, 40] width 5 height 6
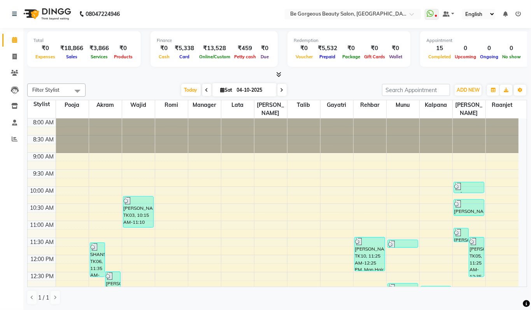
click at [278, 77] on icon at bounding box center [278, 75] width 5 height 6
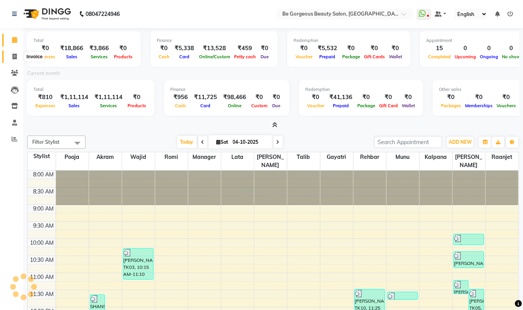
click at [14, 59] on icon at bounding box center [14, 57] width 4 height 6
select select "service"
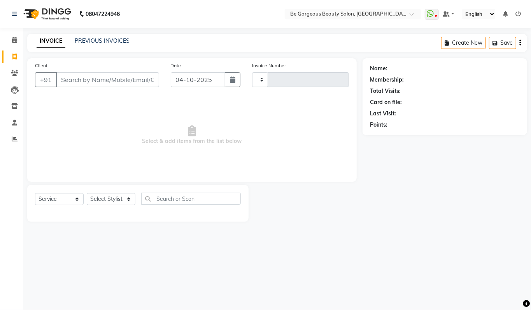
type input "5138"
select select "5405"
click at [114, 202] on select "Select Stylist [PERSON_NAME] [PERSON_NAME] Manager Munu [PERSON_NAME] Rehbar [P…" at bounding box center [111, 199] width 49 height 12
select select "90705"
click at [87, 193] on select "Select Stylist [PERSON_NAME] [PERSON_NAME] Manager Munu [PERSON_NAME] Rehbar [P…" at bounding box center [111, 199] width 49 height 12
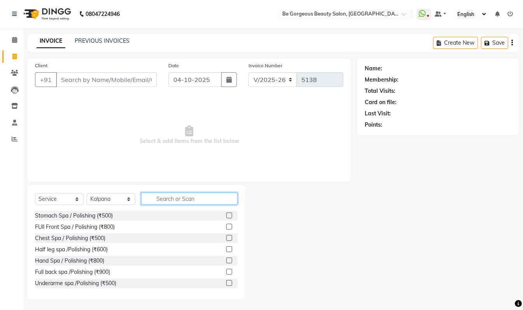
click at [166, 200] on input "text" at bounding box center [189, 199] width 96 height 12
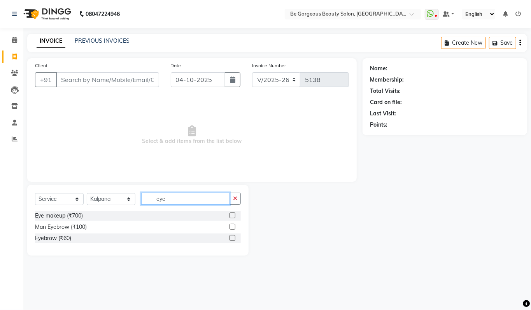
type input "eye"
click at [232, 237] on label at bounding box center [232, 238] width 6 height 6
click at [232, 237] on input "checkbox" at bounding box center [231, 238] width 5 height 5
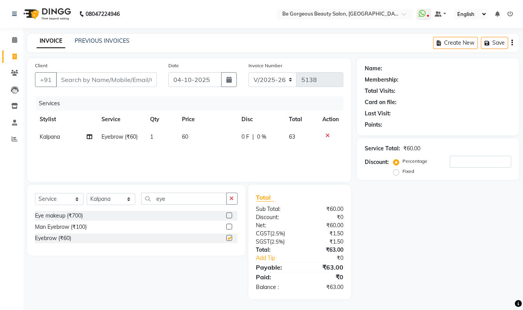
checkbox input "false"
click at [173, 198] on input "eye" at bounding box center [184, 199] width 86 height 12
type input "e"
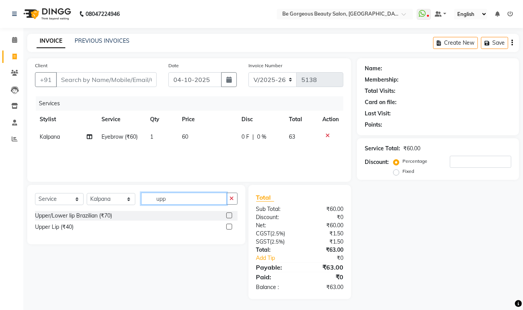
type input "upp"
click at [229, 226] on label at bounding box center [229, 227] width 6 height 6
click at [229, 226] on input "checkbox" at bounding box center [228, 227] width 5 height 5
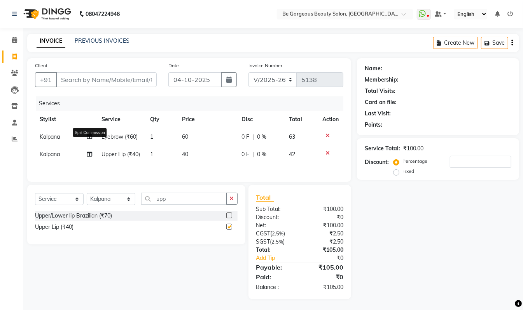
checkbox input "false"
click at [72, 80] on input "Client" at bounding box center [106, 79] width 101 height 15
type input "9"
type input "0"
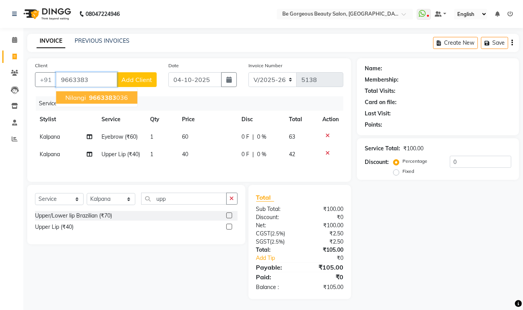
click at [126, 100] on ngb-highlight "9663383 036" at bounding box center [107, 98] width 40 height 8
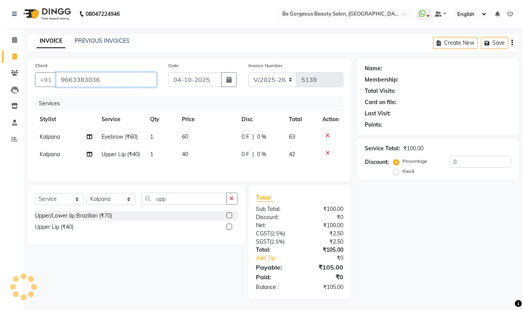
type input "9663383036"
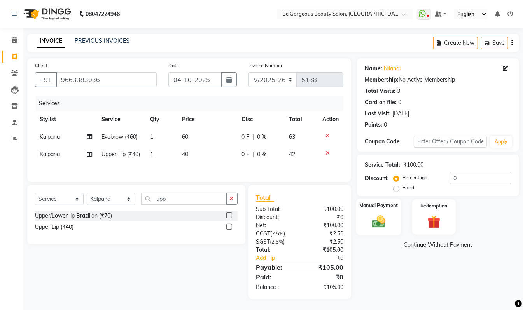
click at [386, 226] on img at bounding box center [379, 222] width 22 height 16
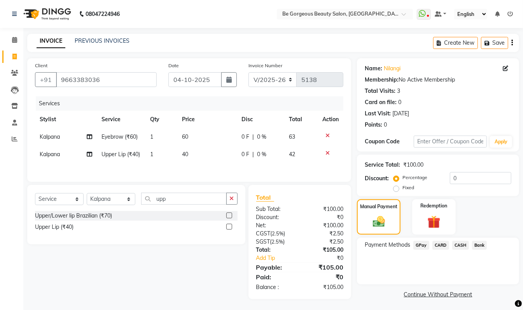
click at [420, 246] on span "GPay" at bounding box center [421, 245] width 16 height 9
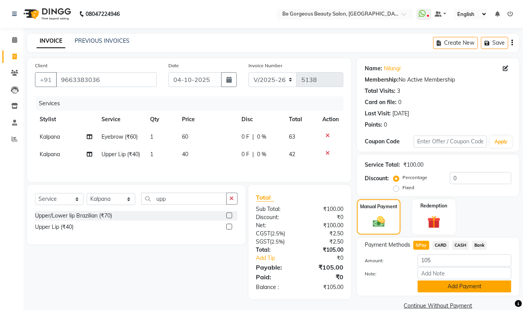
click at [465, 285] on button "Add Payment" at bounding box center [465, 287] width 94 height 12
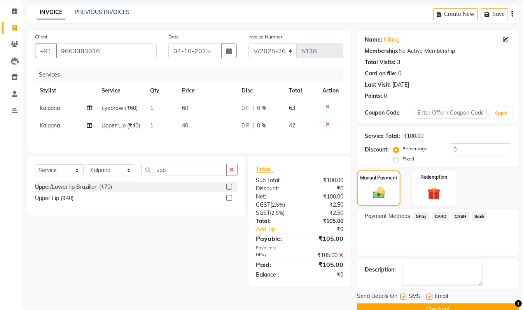
scroll to position [33, 0]
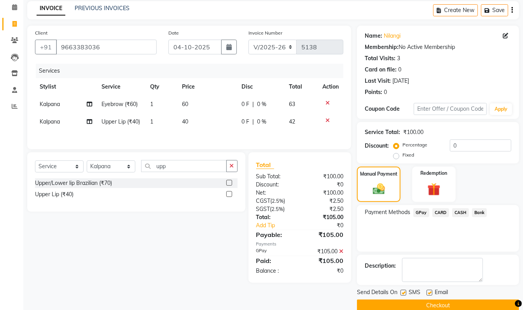
click at [469, 303] on button "Checkout" at bounding box center [438, 306] width 162 height 12
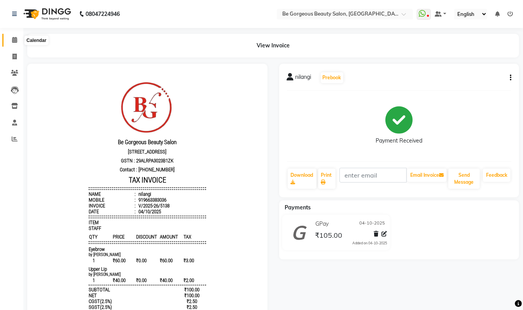
click at [14, 39] on icon at bounding box center [14, 40] width 5 height 6
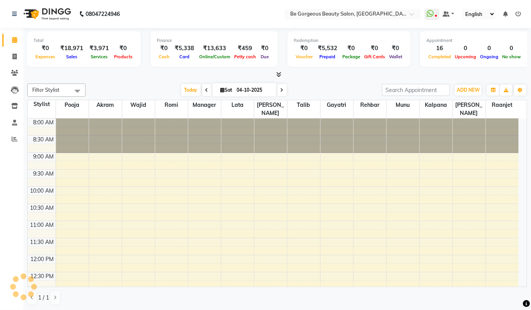
scroll to position [209, 0]
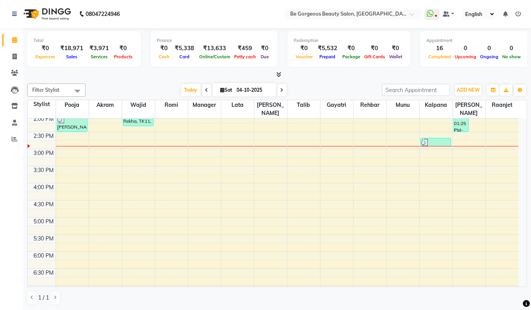
click at [277, 73] on icon at bounding box center [278, 75] width 5 height 6
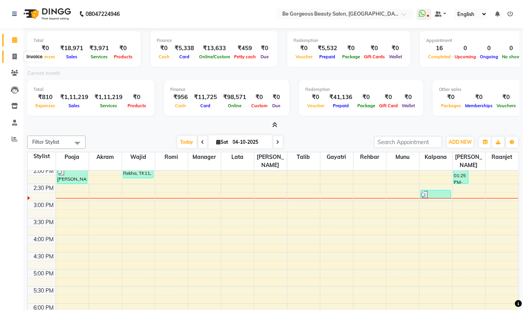
click at [16, 58] on icon at bounding box center [14, 57] width 4 height 6
select select "service"
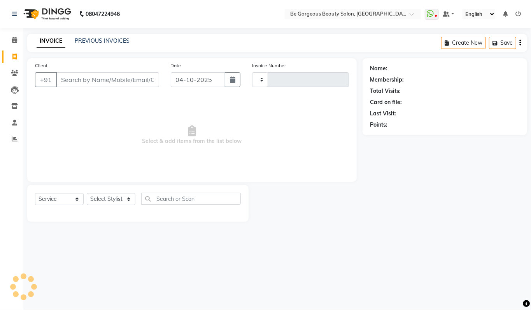
type input "5139"
select select "5405"
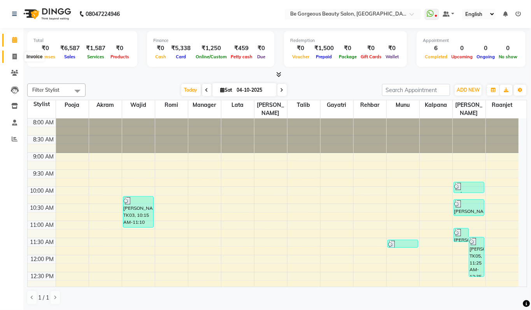
click at [17, 54] on span at bounding box center [15, 56] width 14 height 9
select select "5405"
select select "service"
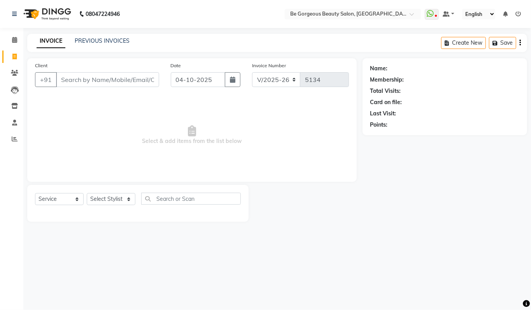
click at [71, 79] on input "Client" at bounding box center [107, 79] width 103 height 15
type input "9741003075"
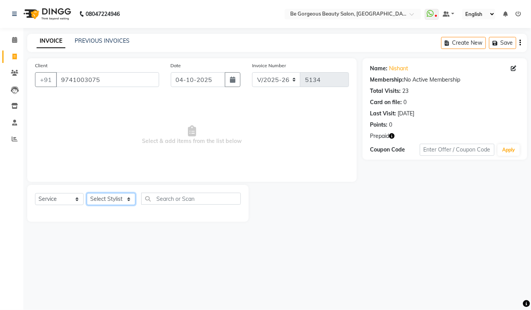
click at [97, 196] on select "Select Stylist [PERSON_NAME] [PERSON_NAME] Manager Munu [PERSON_NAME] Rehbar [P…" at bounding box center [111, 199] width 49 height 12
select select "36204"
click at [87, 193] on select "Select Stylist [PERSON_NAME] [PERSON_NAME] Manager Munu [PERSON_NAME] Rehbar [P…" at bounding box center [111, 199] width 49 height 12
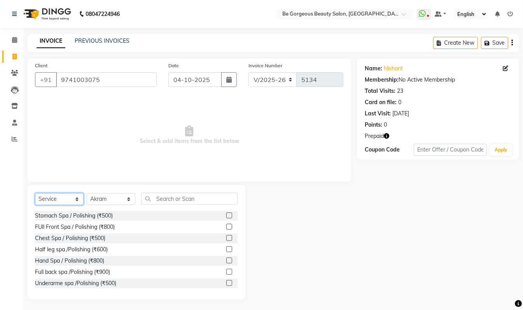
click at [54, 201] on select "Select Service Product Membership Package Voucher Prepaid Gift Card" at bounding box center [59, 199] width 49 height 12
select select "P"
click at [35, 193] on select "Select Service Product Membership Package Voucher Prepaid Gift Card" at bounding box center [59, 199] width 49 height 12
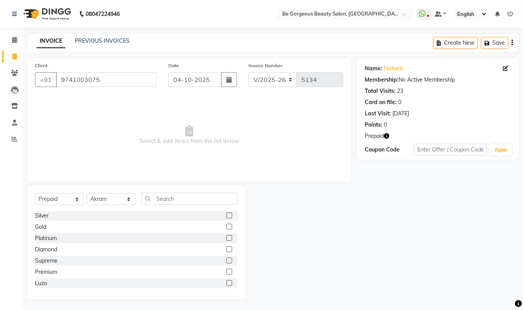
click at [226, 228] on label at bounding box center [229, 227] width 6 height 6
click at [226, 228] on input "checkbox" at bounding box center [228, 227] width 5 height 5
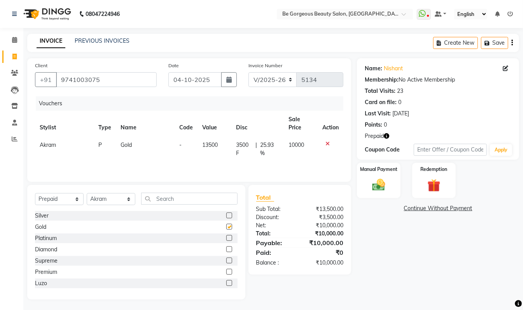
checkbox input "false"
click at [388, 178] on img at bounding box center [379, 186] width 22 height 16
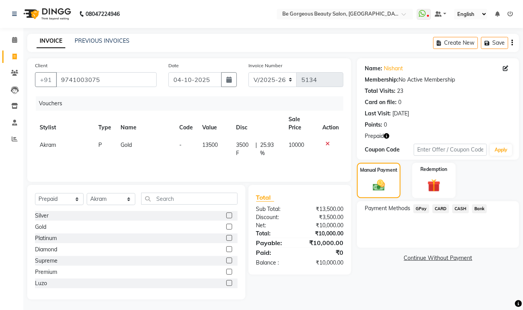
click at [421, 212] on span "GPay" at bounding box center [421, 209] width 16 height 9
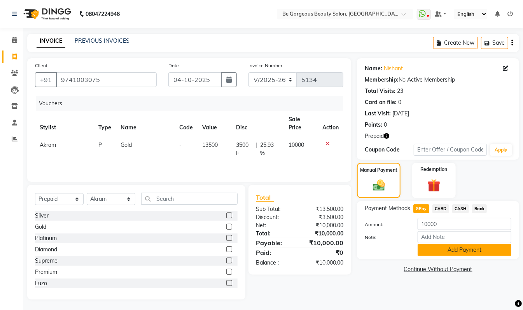
click at [478, 252] on button "Add Payment" at bounding box center [465, 250] width 94 height 12
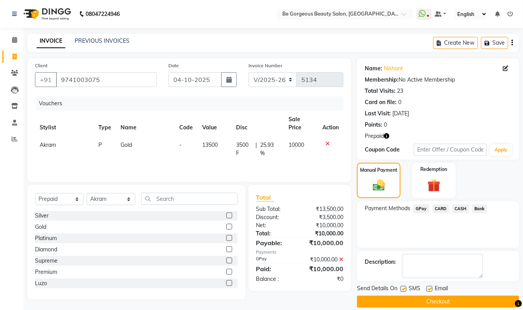
scroll to position [10, 0]
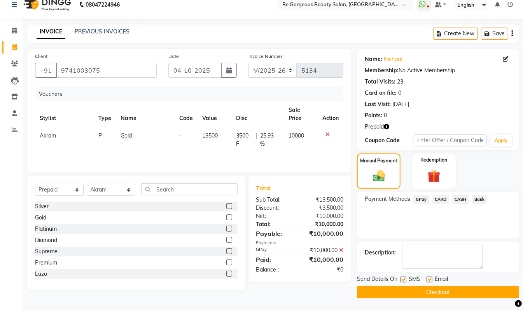
click at [479, 292] on button "Checkout" at bounding box center [438, 293] width 162 height 12
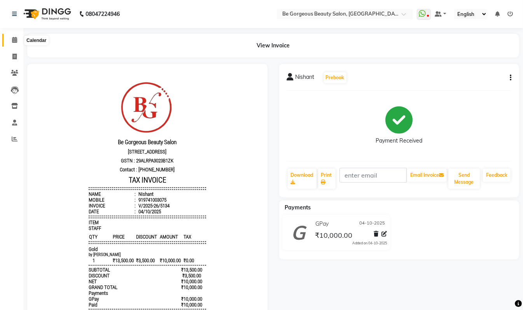
click at [12, 38] on icon at bounding box center [14, 40] width 5 height 6
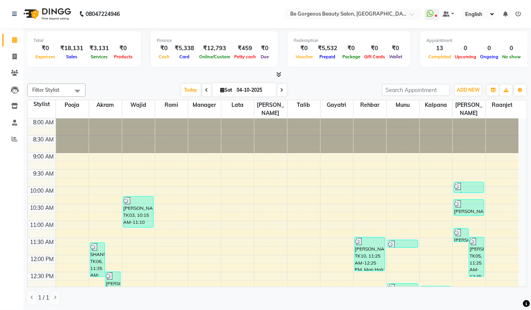
click at [277, 77] on icon at bounding box center [278, 75] width 5 height 6
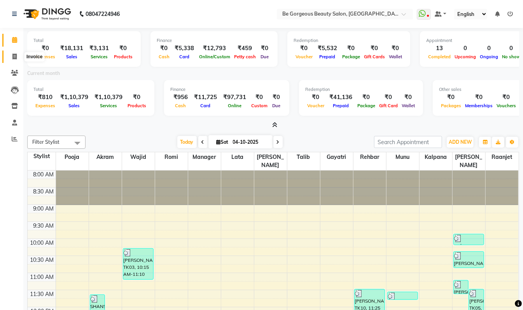
click at [12, 55] on icon at bounding box center [14, 57] width 4 height 6
select select "service"
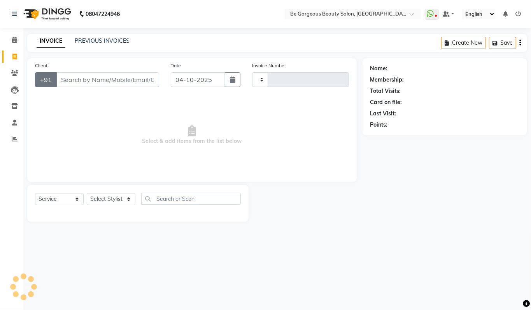
type input "5136"
select select "5405"
click at [13, 40] on icon at bounding box center [14, 40] width 5 height 6
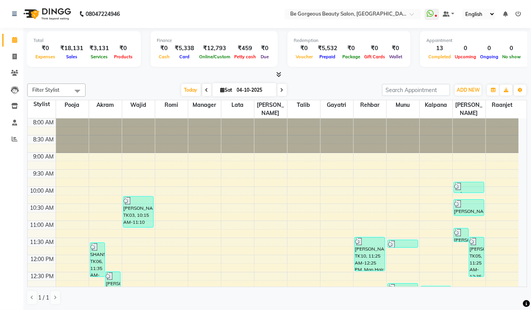
click at [279, 78] on span at bounding box center [277, 75] width 8 height 8
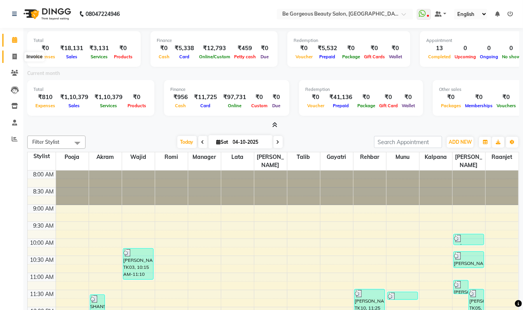
click at [13, 59] on icon at bounding box center [14, 57] width 4 height 6
select select "5405"
select select "service"
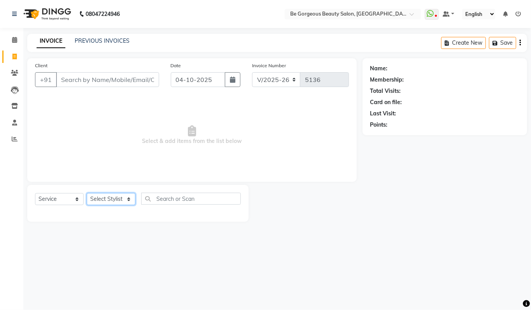
click at [105, 198] on select "Select Stylist [PERSON_NAME] [PERSON_NAME] Manager Munu [PERSON_NAME] Rehbar [P…" at bounding box center [111, 199] width 49 height 12
drag, startPoint x: 16, startPoint y: 36, endPoint x: 23, endPoint y: 41, distance: 8.3
click at [16, 36] on span at bounding box center [15, 40] width 14 height 9
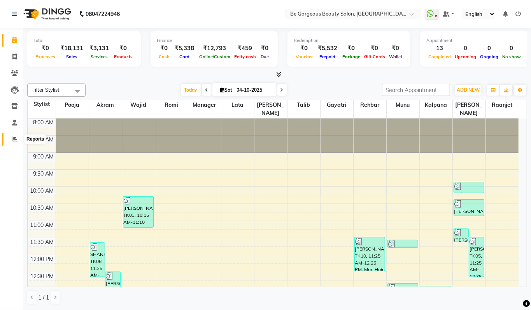
click at [13, 142] on icon at bounding box center [15, 139] width 6 height 6
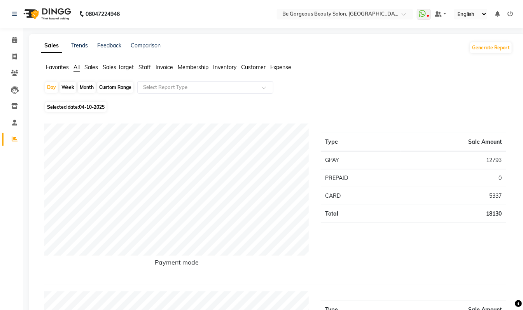
click at [146, 69] on span "Staff" at bounding box center [144, 67] width 12 height 7
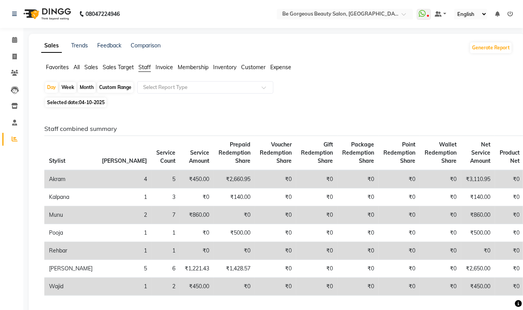
click at [159, 88] on input "text" at bounding box center [198, 88] width 112 height 8
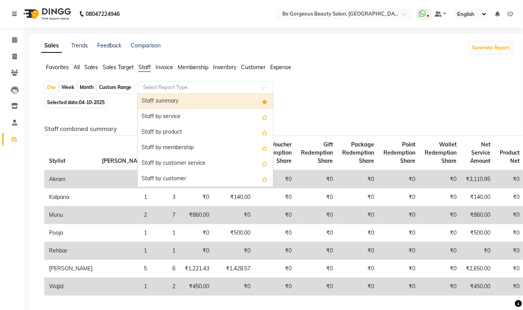
click at [156, 100] on div "Staff summary" at bounding box center [205, 102] width 135 height 16
select select "csv"
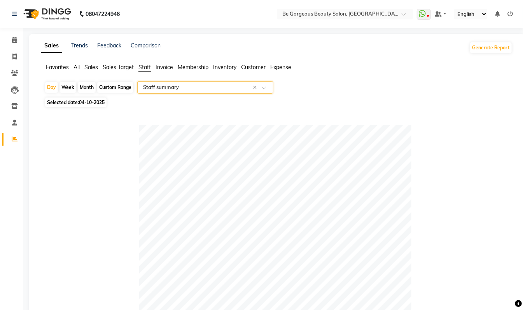
click at [89, 87] on div "Month" at bounding box center [87, 87] width 18 height 11
select select "10"
select select "2025"
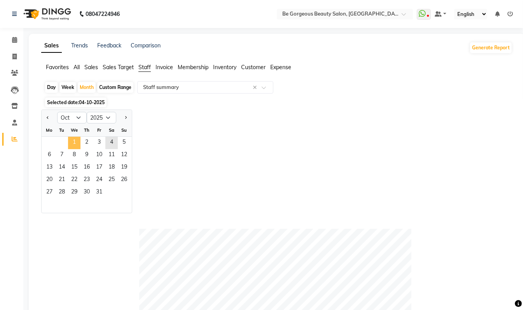
click at [75, 140] on span "1" at bounding box center [74, 143] width 12 height 12
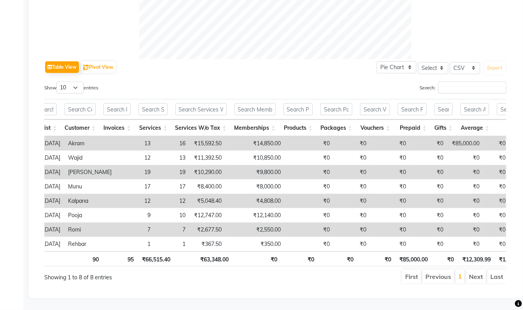
scroll to position [0, 51]
